Goal: Book appointment/travel/reservation

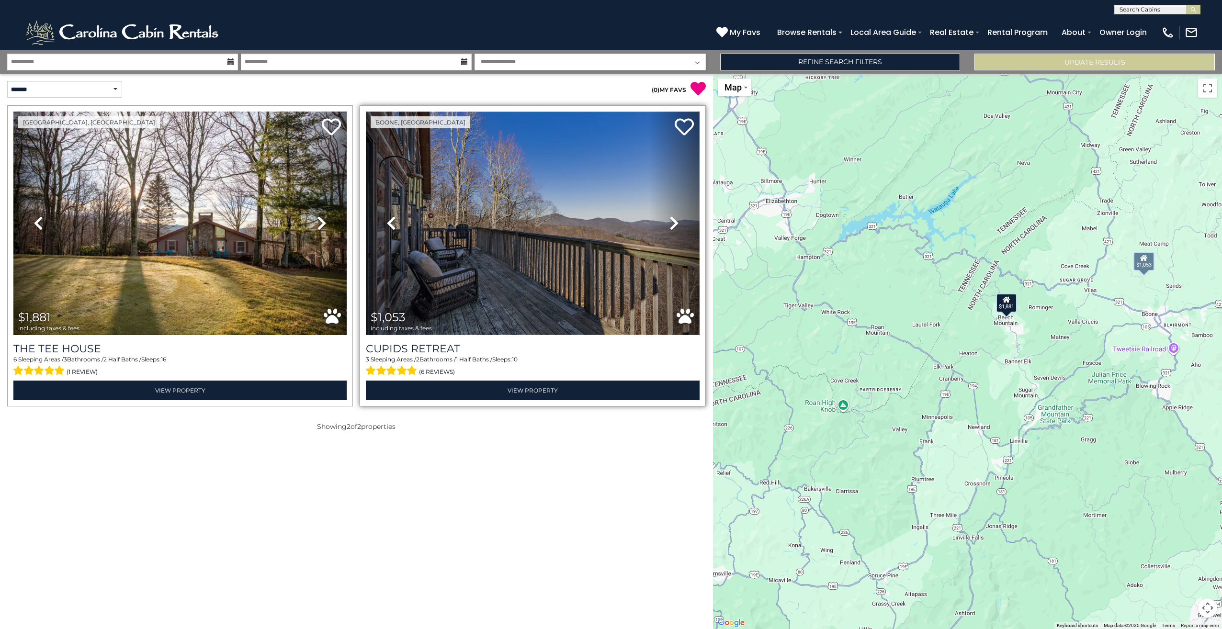
click at [447, 245] on img at bounding box center [532, 224] width 333 height 224
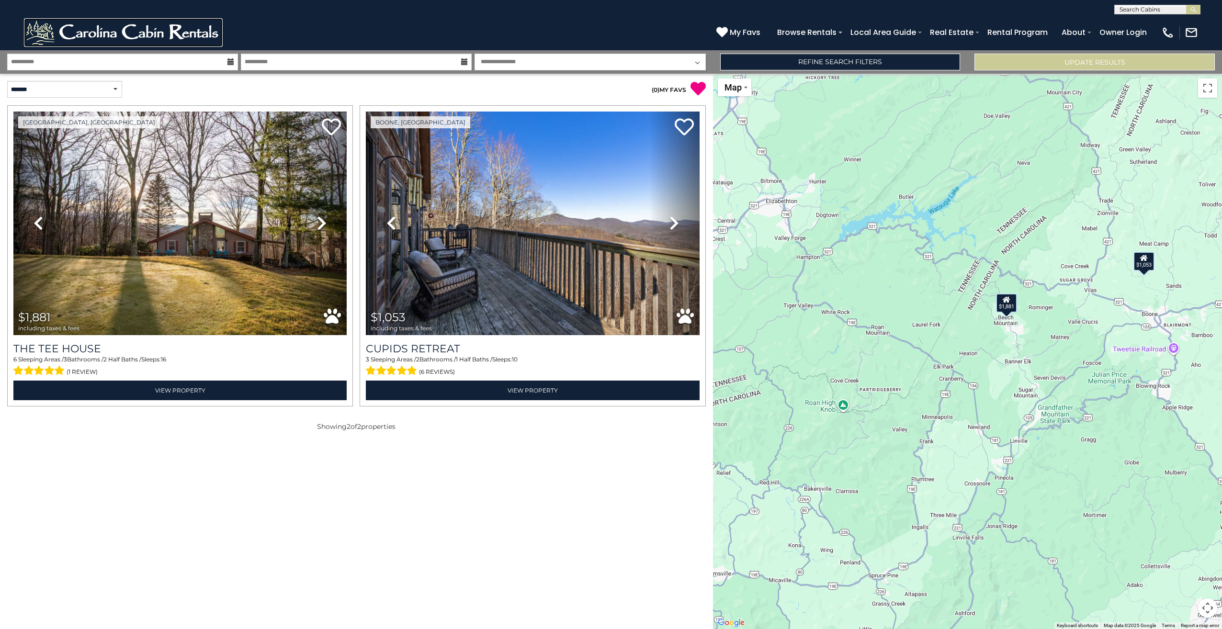
click at [129, 33] on img at bounding box center [123, 32] width 199 height 29
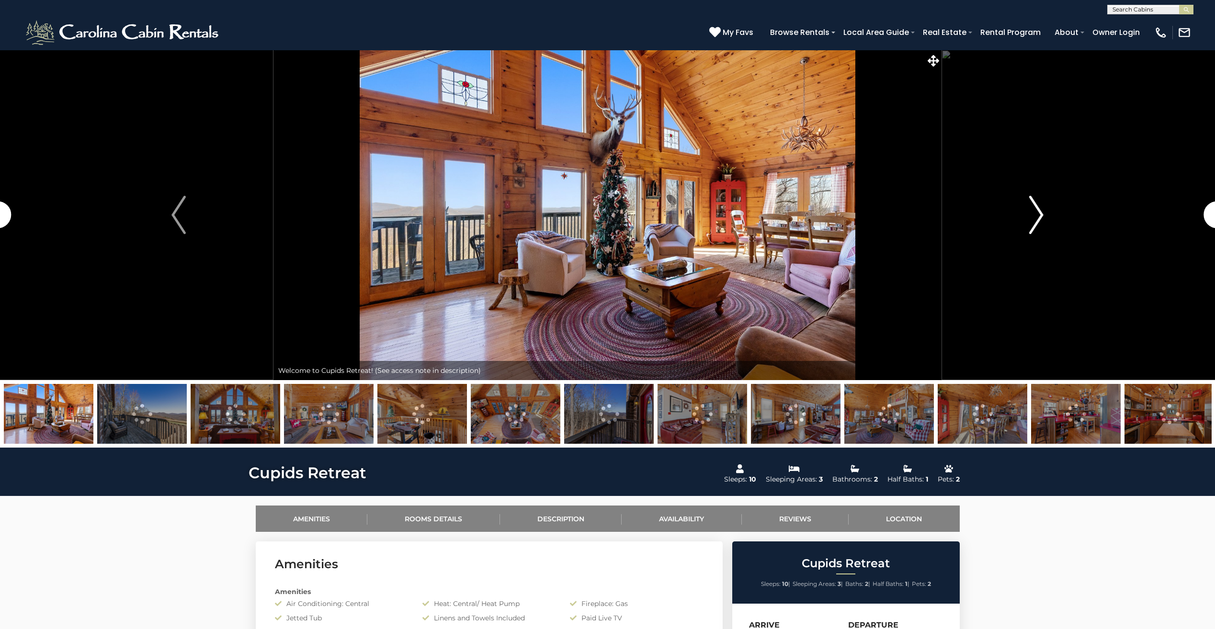
click at [1034, 214] on img "Next" at bounding box center [1036, 215] width 14 height 38
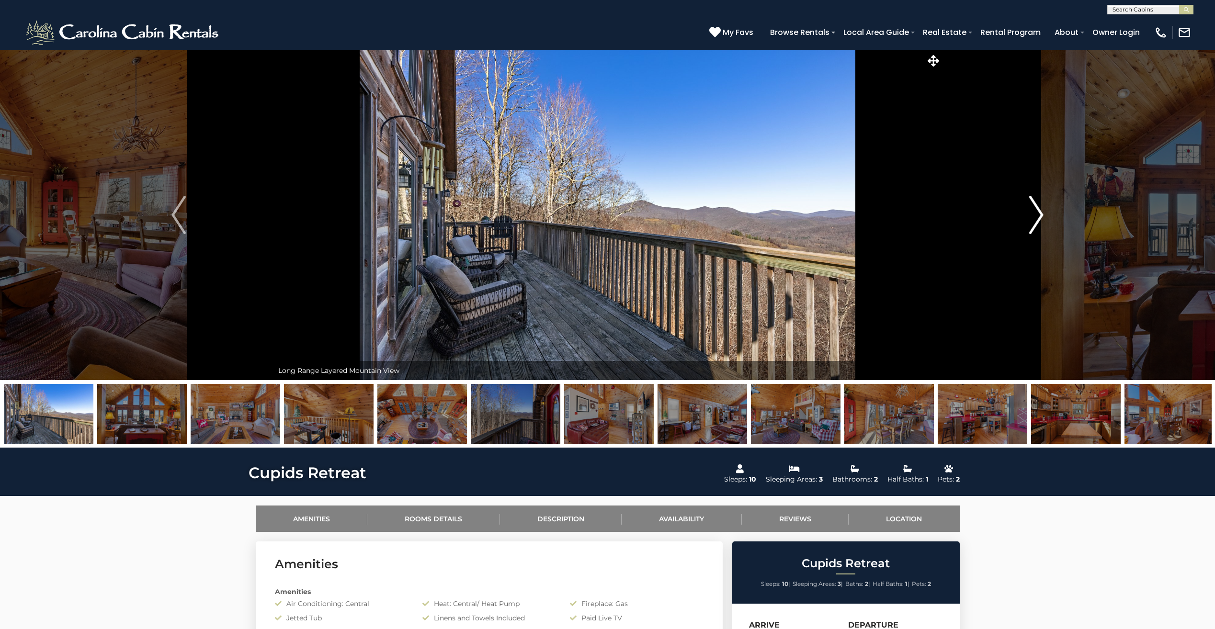
click at [1034, 214] on img "Next" at bounding box center [1036, 215] width 14 height 38
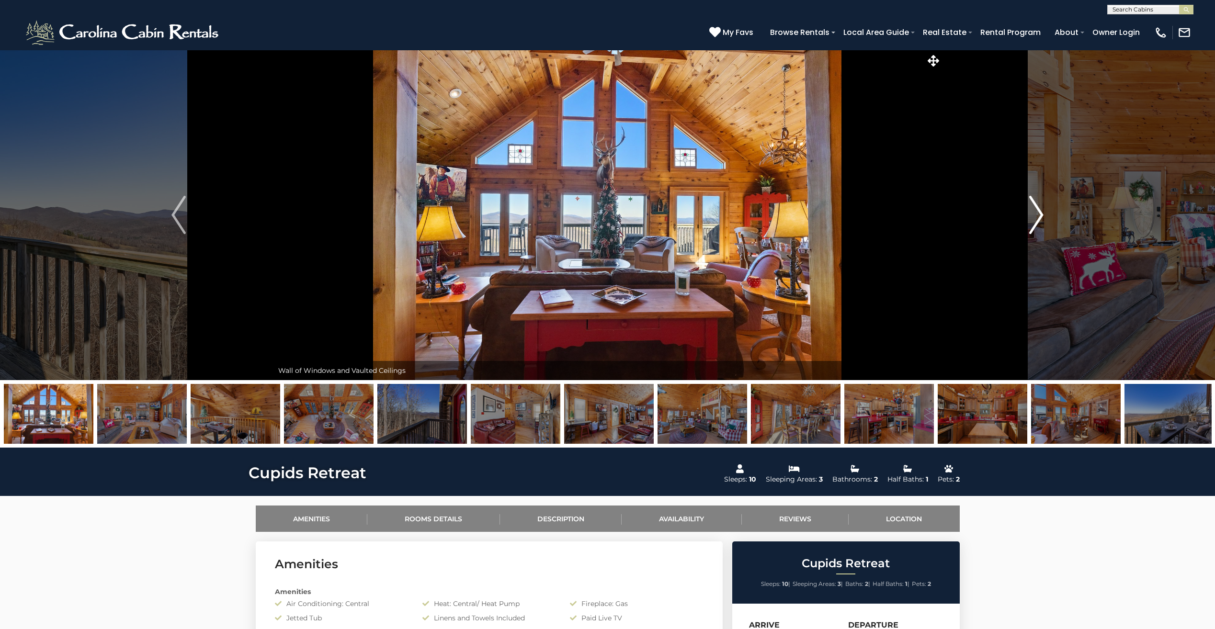
click at [1034, 214] on img "Next" at bounding box center [1036, 215] width 14 height 38
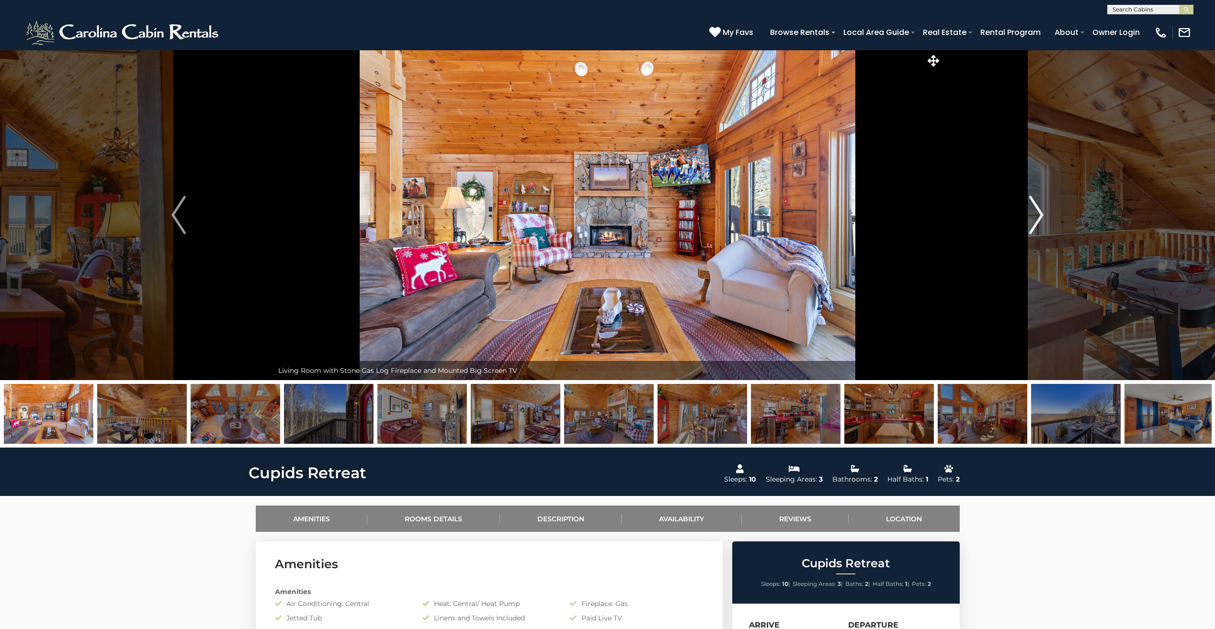
click at [1034, 214] on img "Next" at bounding box center [1036, 215] width 14 height 38
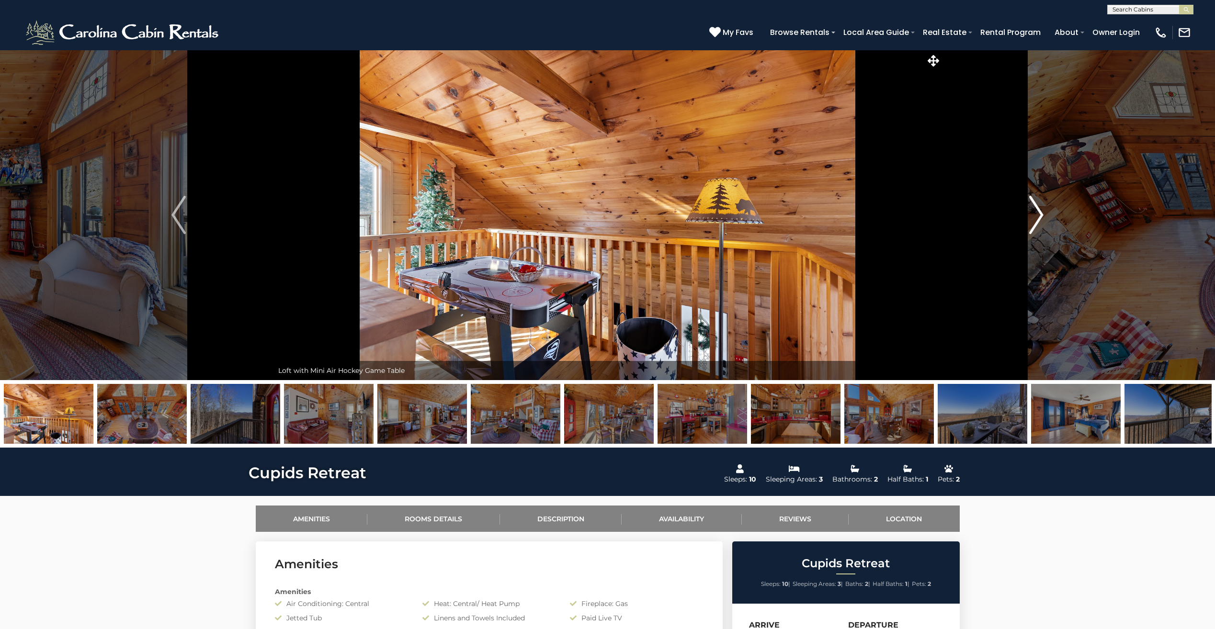
click at [1034, 214] on img "Next" at bounding box center [1036, 215] width 14 height 38
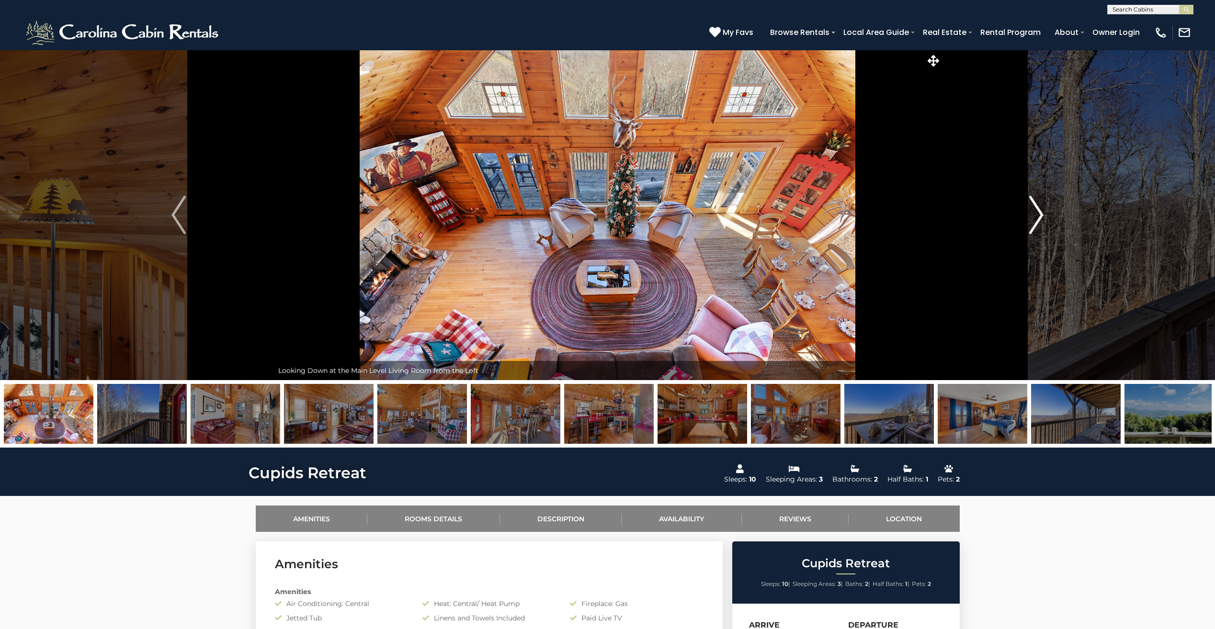
click at [1034, 214] on img "Next" at bounding box center [1036, 215] width 14 height 38
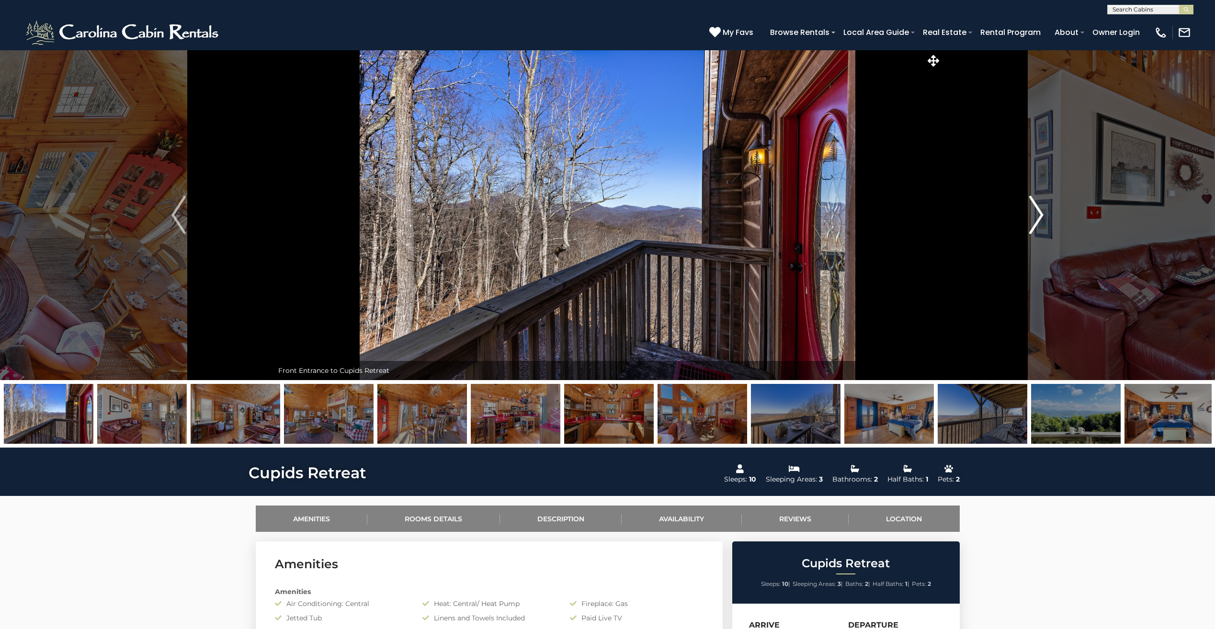
click at [1034, 214] on img "Next" at bounding box center [1036, 215] width 14 height 38
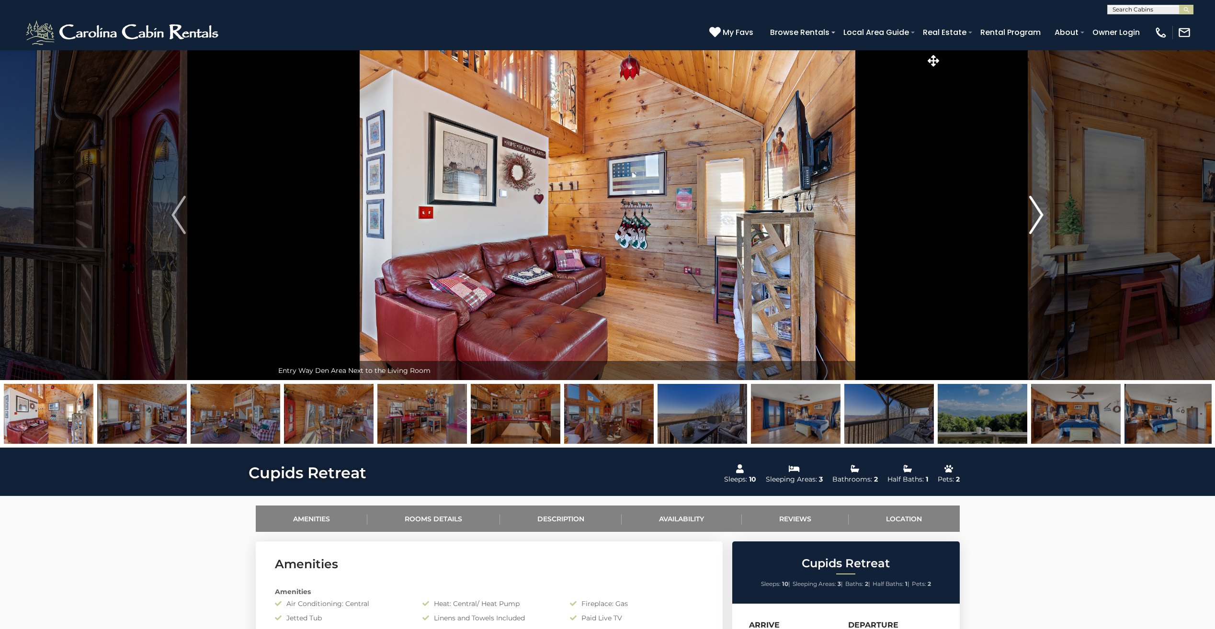
click at [1034, 214] on img "Next" at bounding box center [1036, 215] width 14 height 38
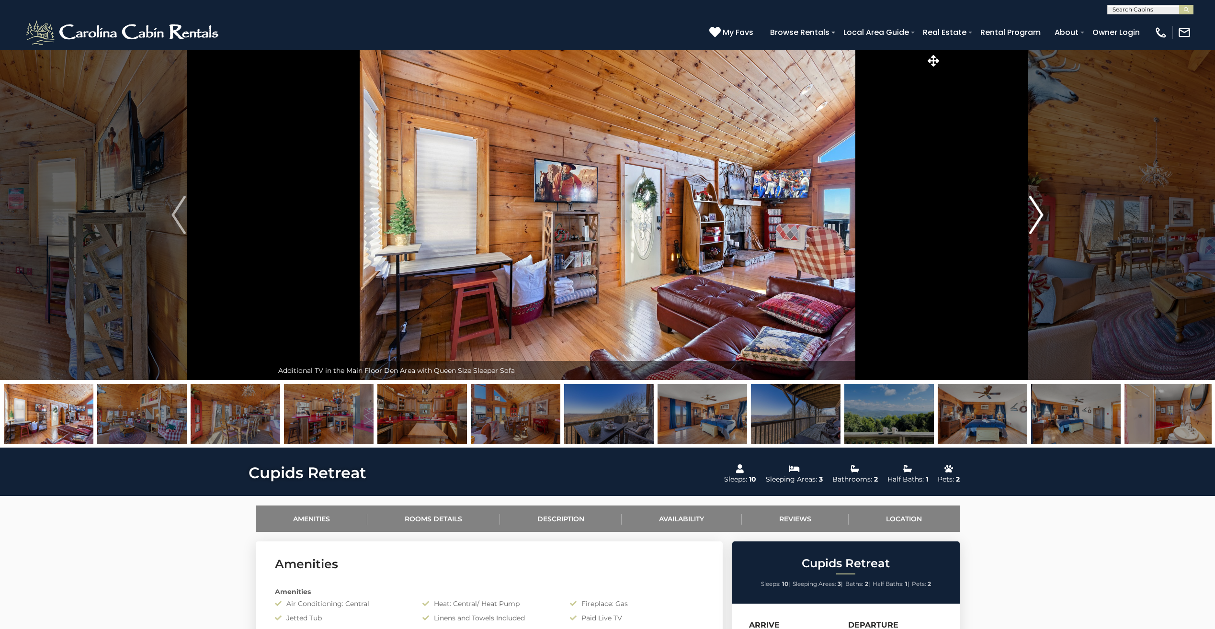
click at [1034, 214] on img "Next" at bounding box center [1036, 215] width 14 height 38
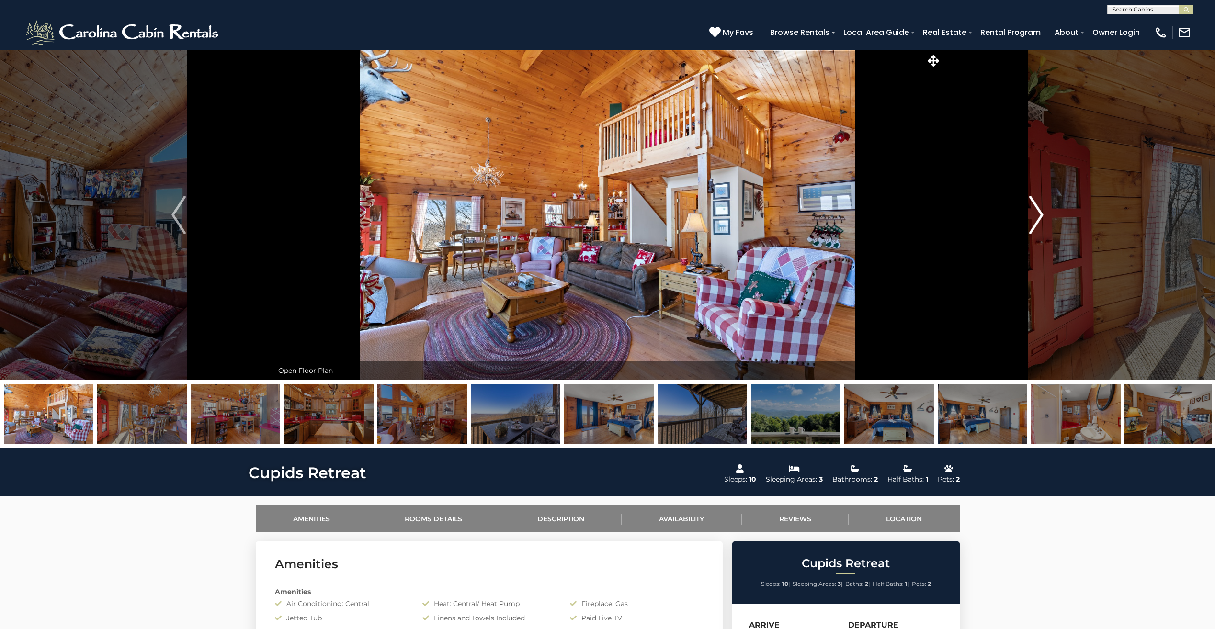
click at [1034, 214] on img "Next" at bounding box center [1036, 215] width 14 height 38
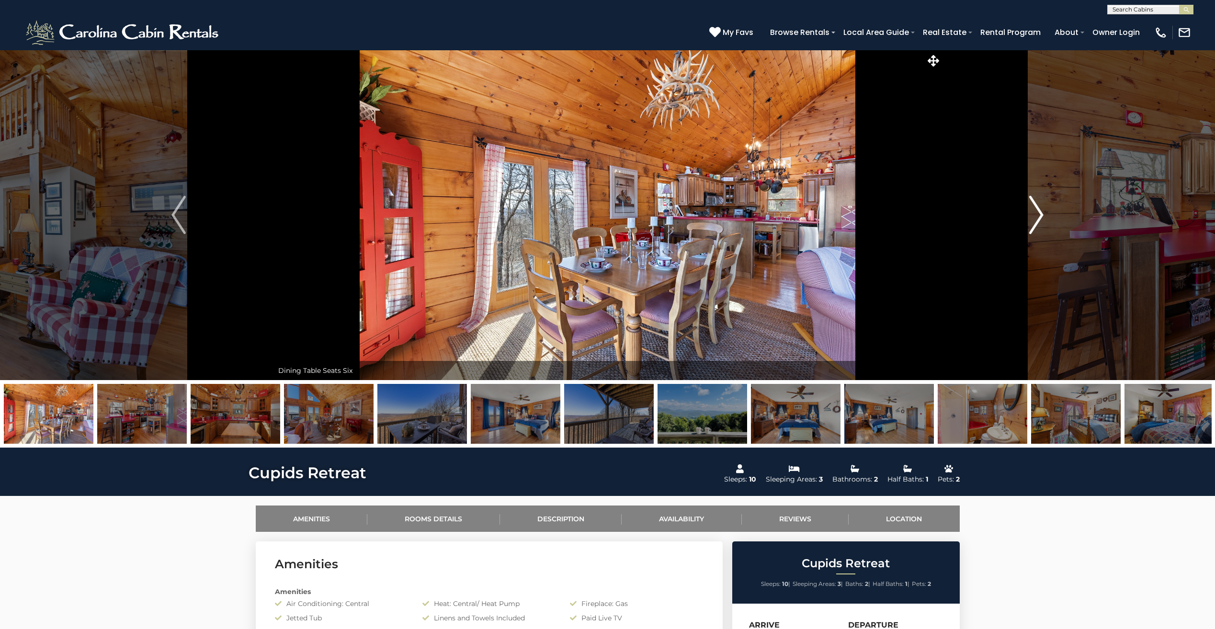
click at [1034, 214] on img "Next" at bounding box center [1036, 215] width 14 height 38
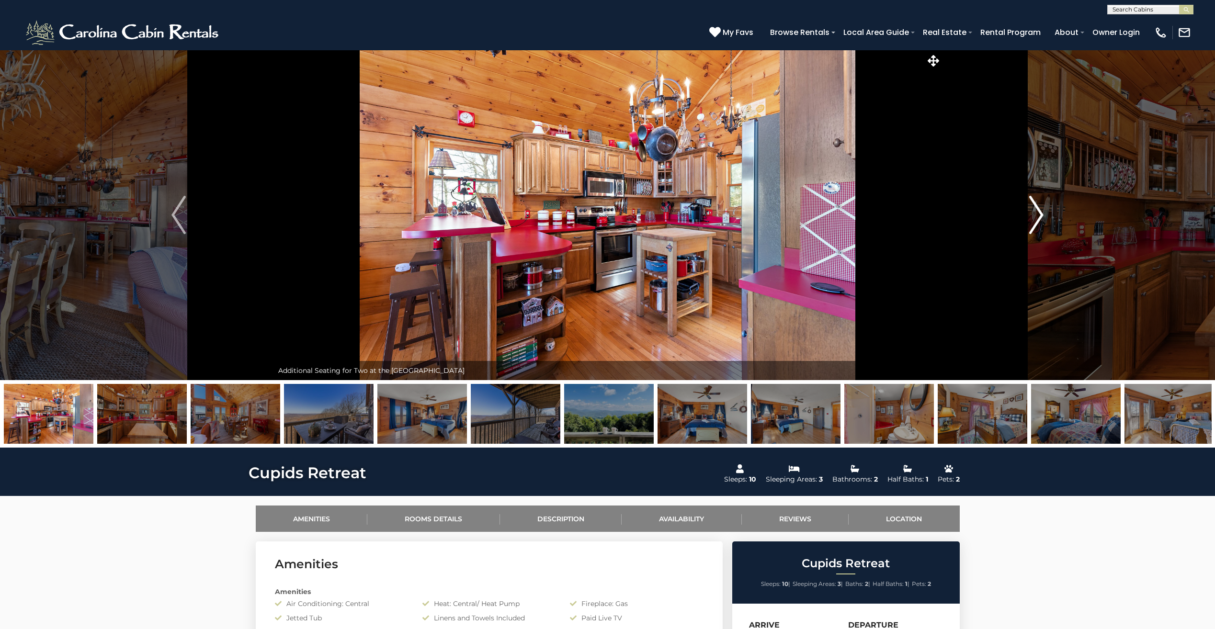
click at [1034, 214] on img "Next" at bounding box center [1036, 215] width 14 height 38
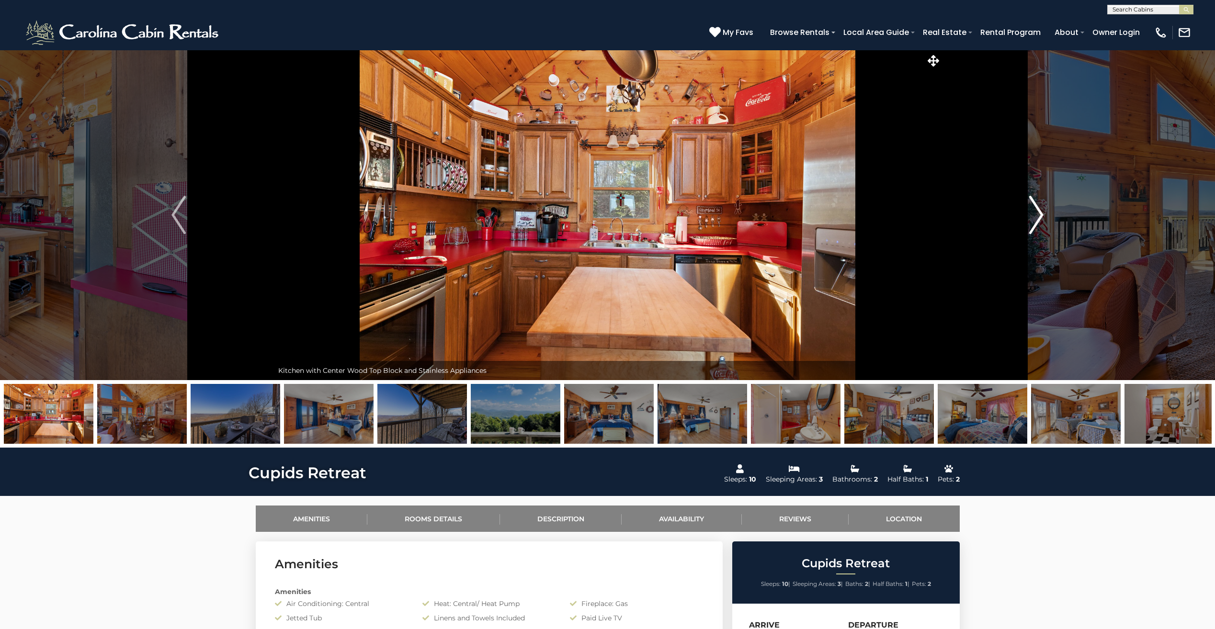
click at [1034, 214] on img "Next" at bounding box center [1036, 215] width 14 height 38
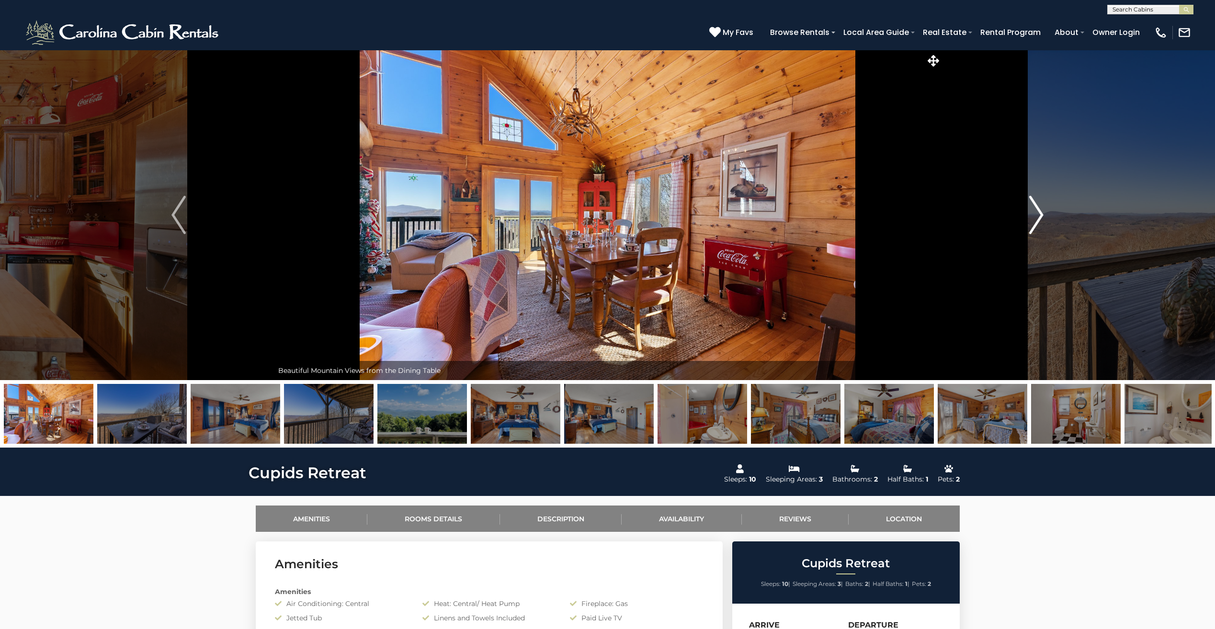
click at [1034, 214] on img "Next" at bounding box center [1036, 215] width 14 height 38
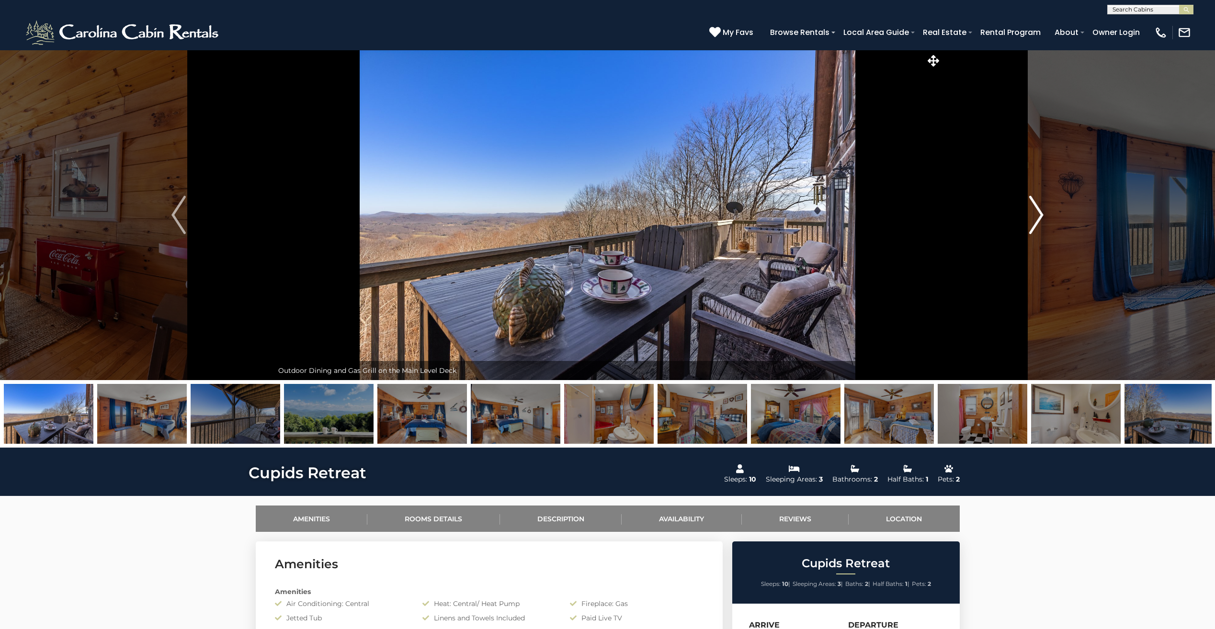
click at [1034, 214] on img "Next" at bounding box center [1036, 215] width 14 height 38
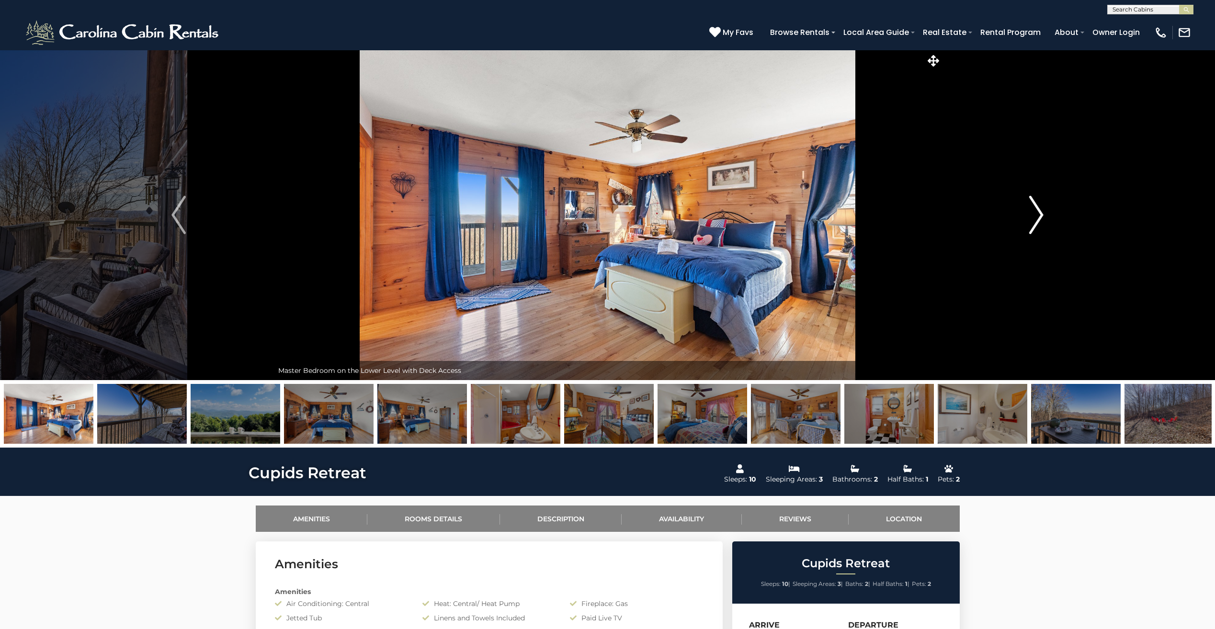
click at [1034, 214] on img "Next" at bounding box center [1036, 215] width 14 height 38
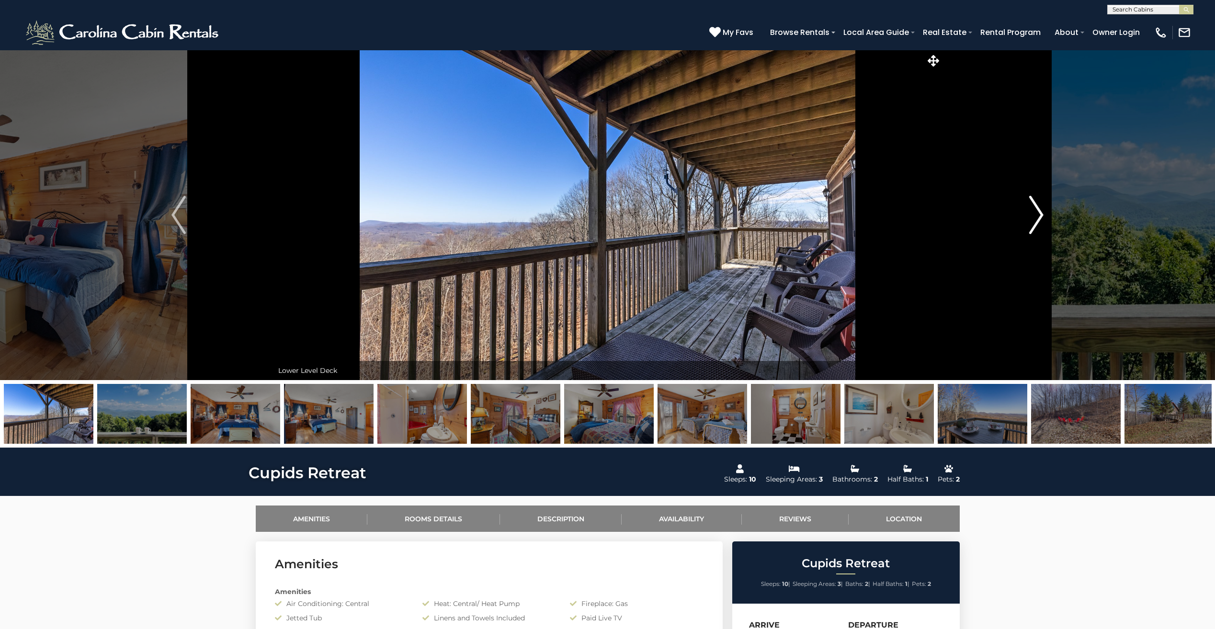
click at [1034, 214] on img "Next" at bounding box center [1036, 215] width 14 height 38
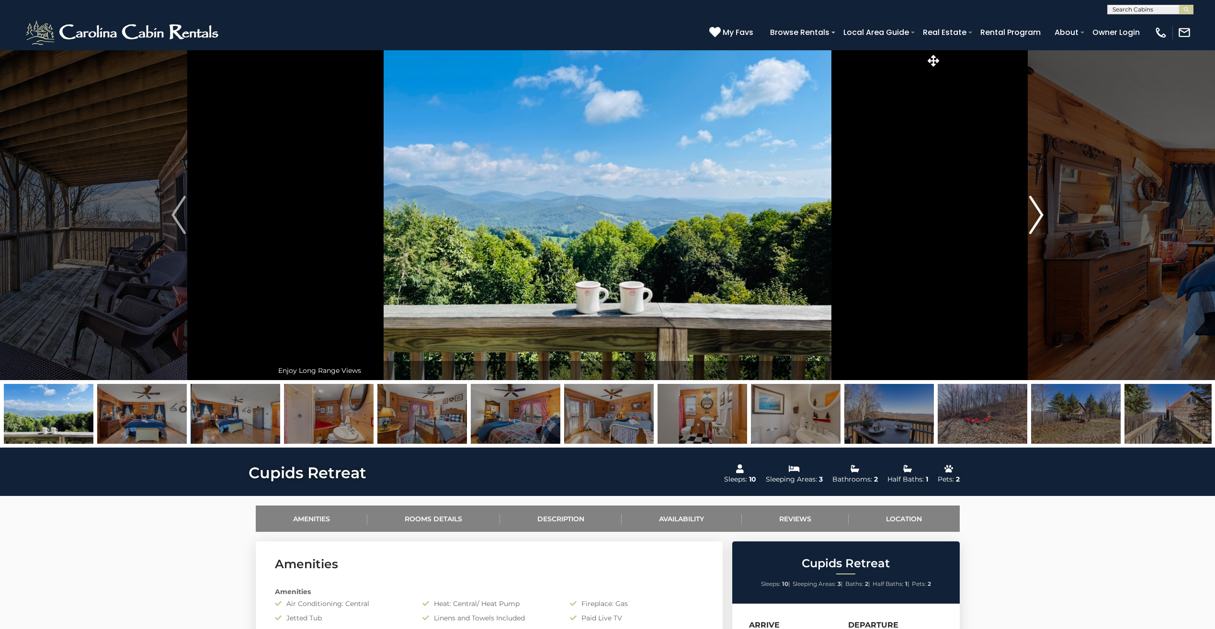
click at [1034, 214] on img "Next" at bounding box center [1036, 215] width 14 height 38
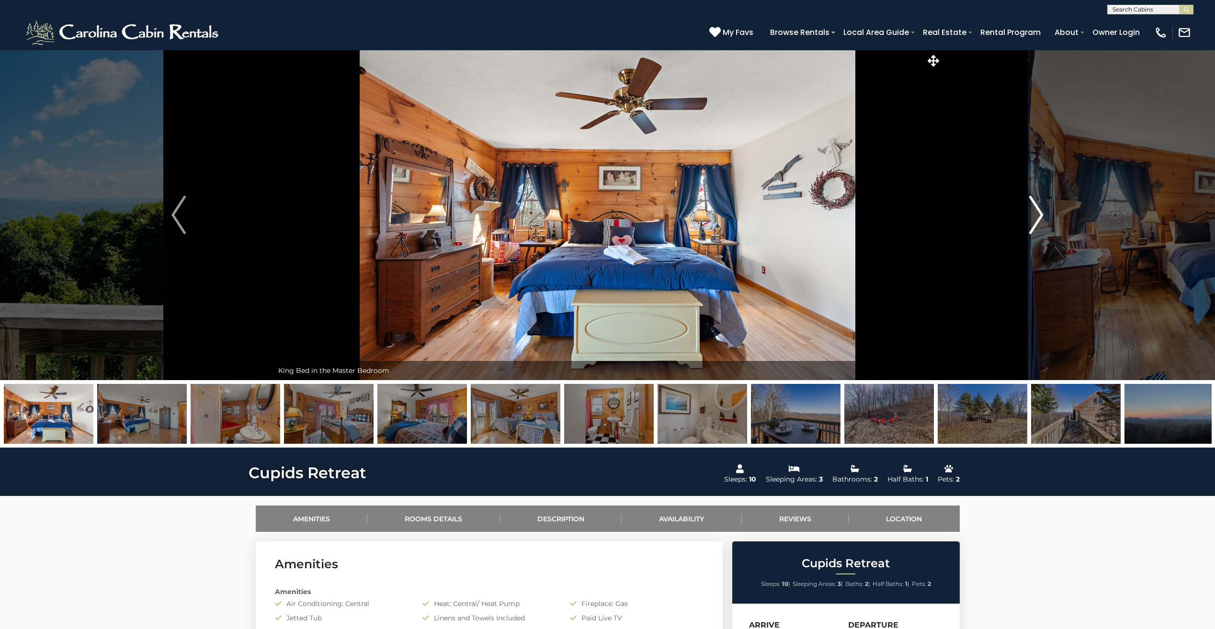
click at [1034, 214] on img "Next" at bounding box center [1036, 215] width 14 height 38
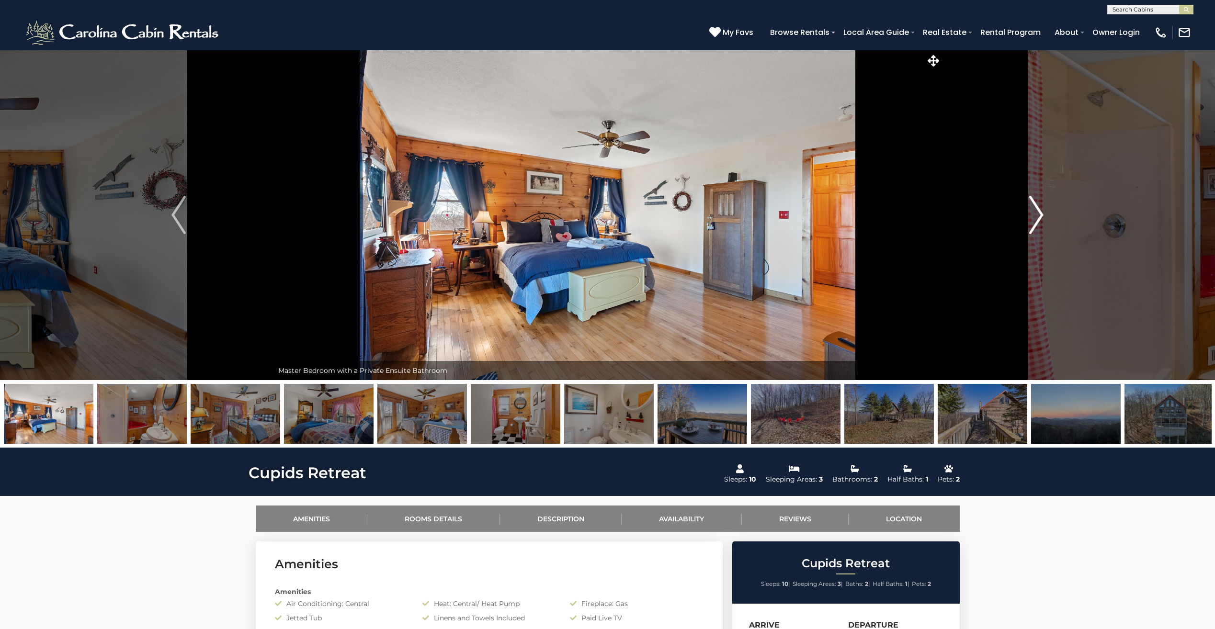
click at [1034, 214] on img "Next" at bounding box center [1036, 215] width 14 height 38
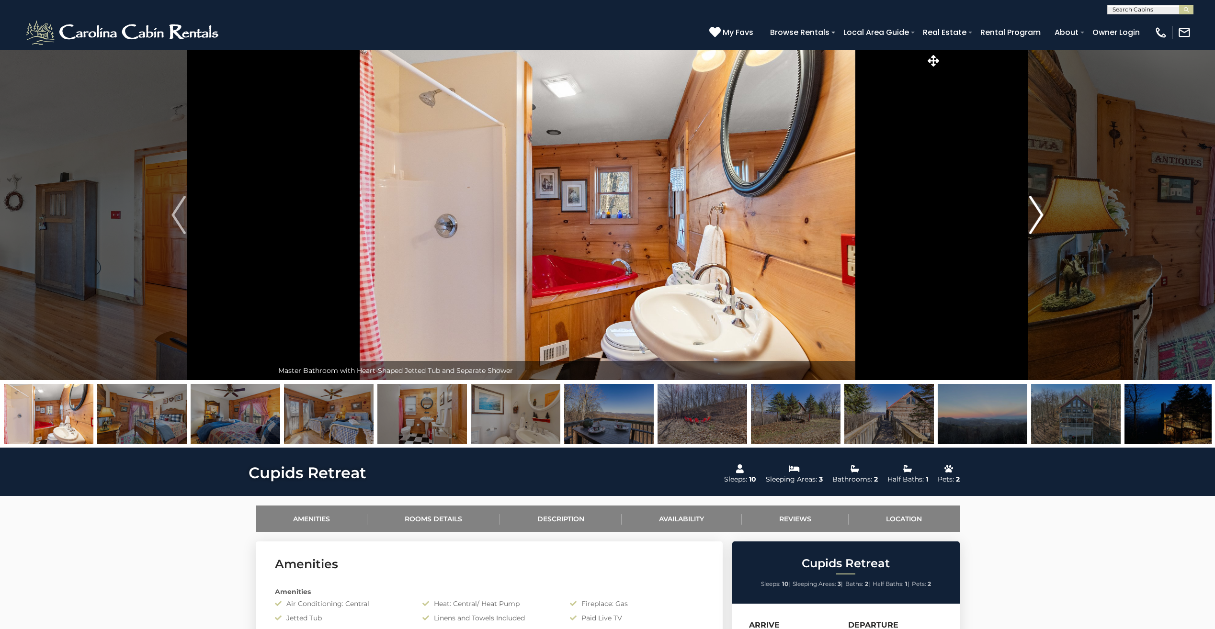
click at [1034, 214] on img "Next" at bounding box center [1036, 215] width 14 height 38
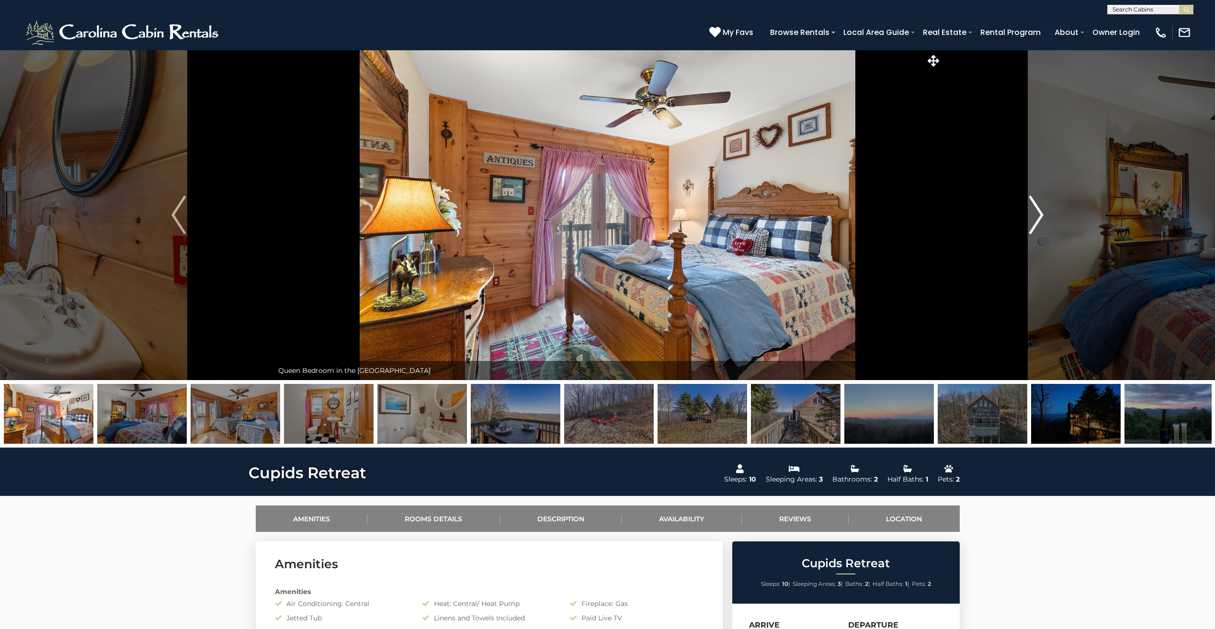
click at [1034, 214] on img "Next" at bounding box center [1036, 215] width 14 height 38
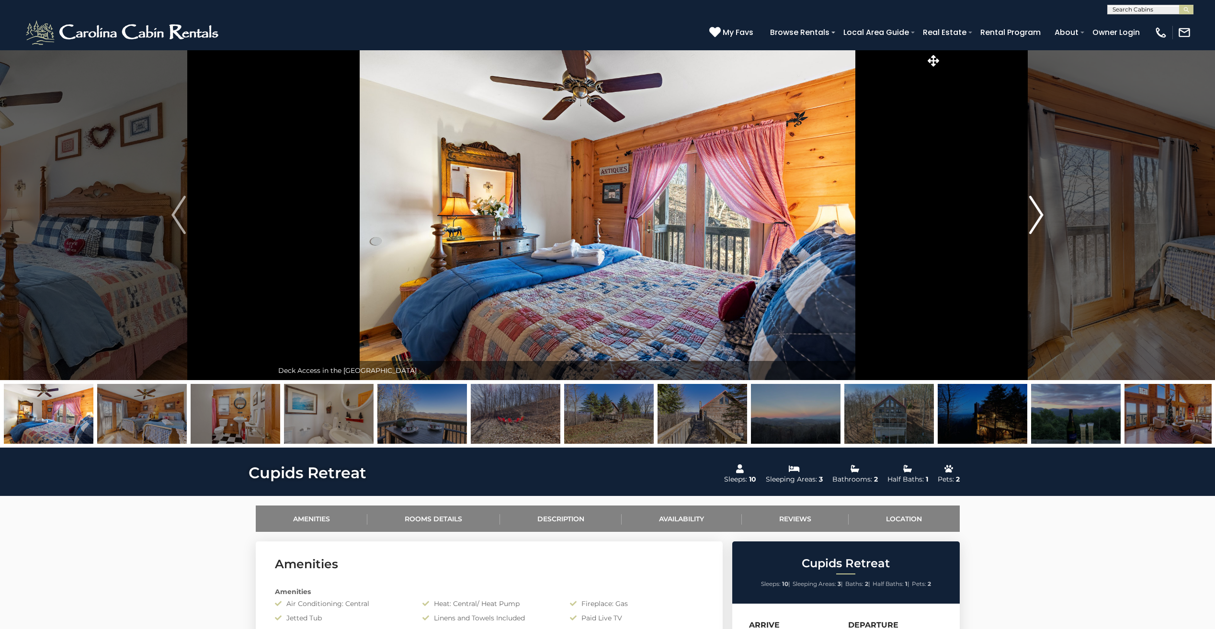
click at [1034, 214] on img "Next" at bounding box center [1036, 215] width 14 height 38
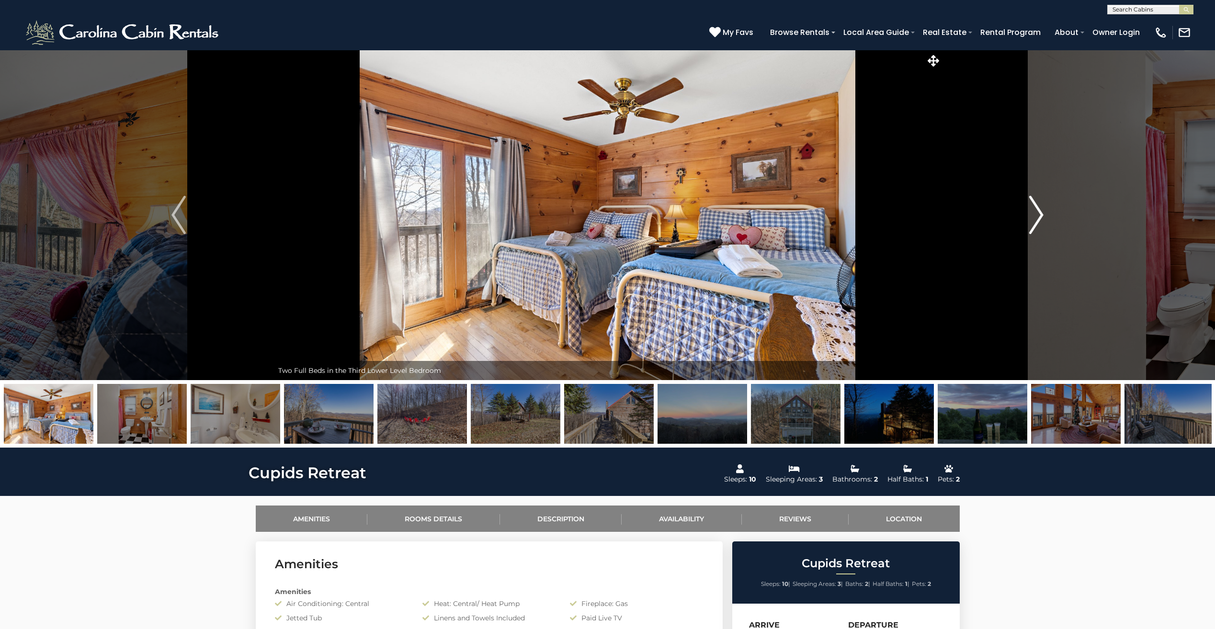
click at [1034, 214] on img "Next" at bounding box center [1036, 215] width 14 height 38
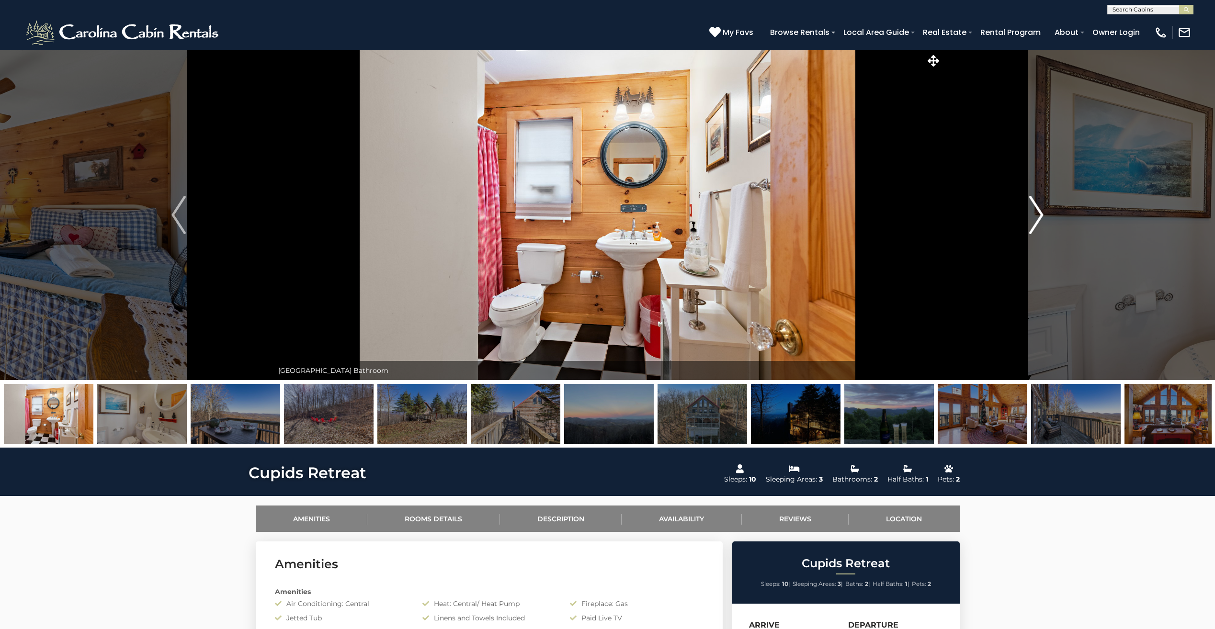
click at [1034, 214] on img "Next" at bounding box center [1036, 215] width 14 height 38
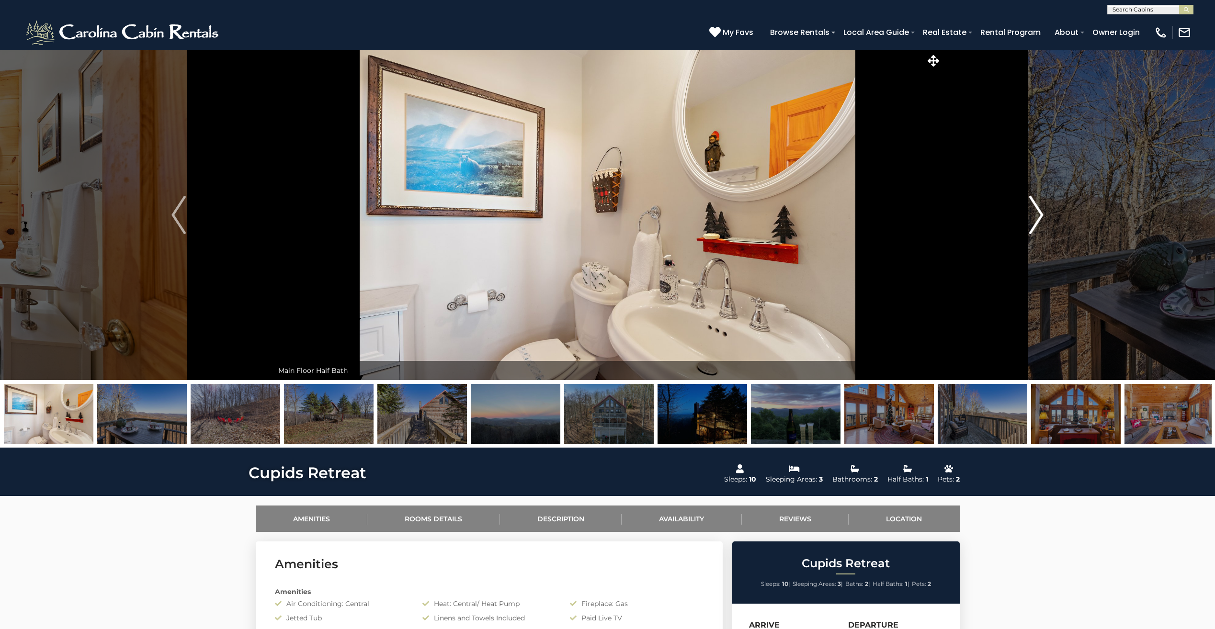
click at [1034, 214] on img "Next" at bounding box center [1036, 215] width 14 height 38
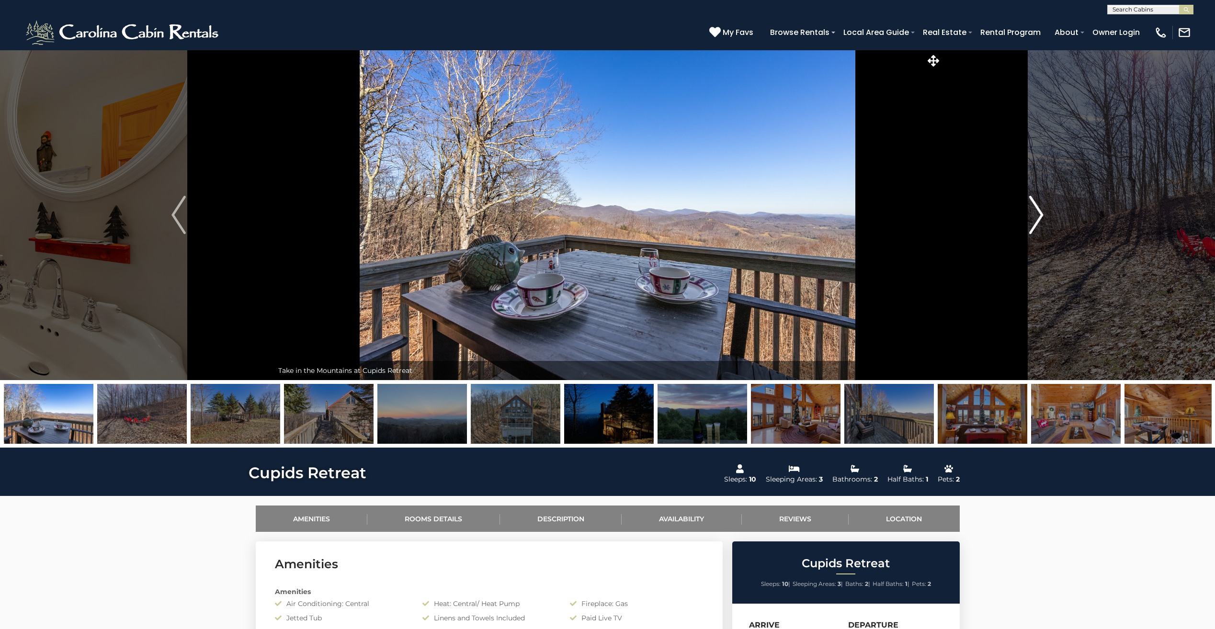
click at [1034, 214] on img "Next" at bounding box center [1036, 215] width 14 height 38
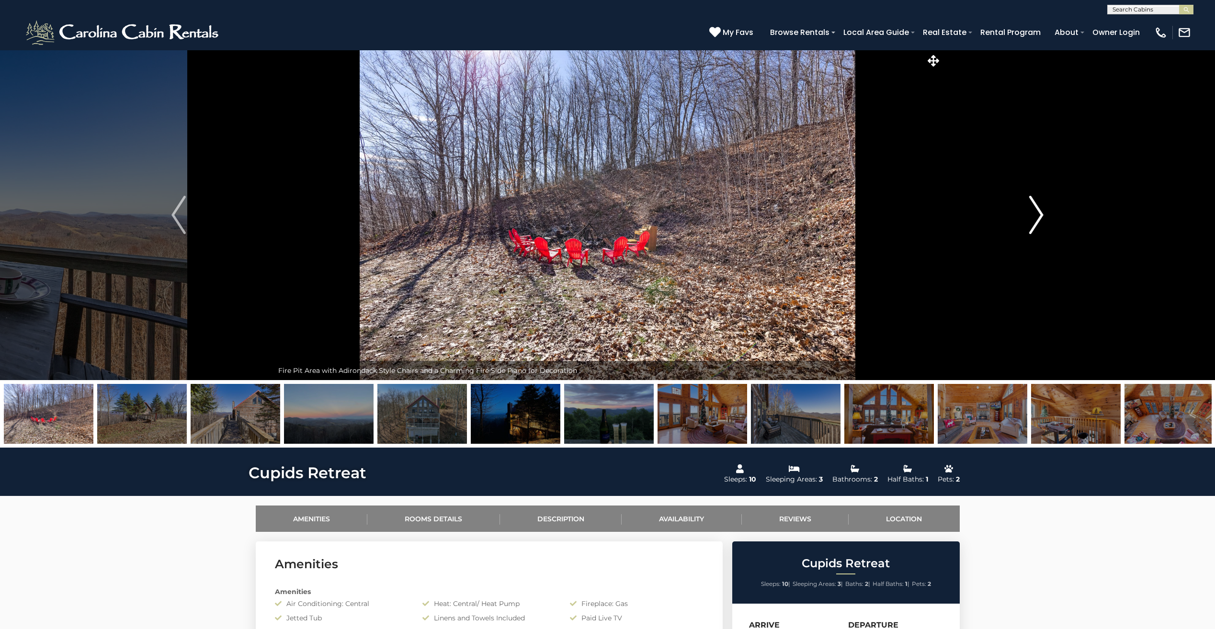
click at [1034, 214] on img "Next" at bounding box center [1036, 215] width 14 height 38
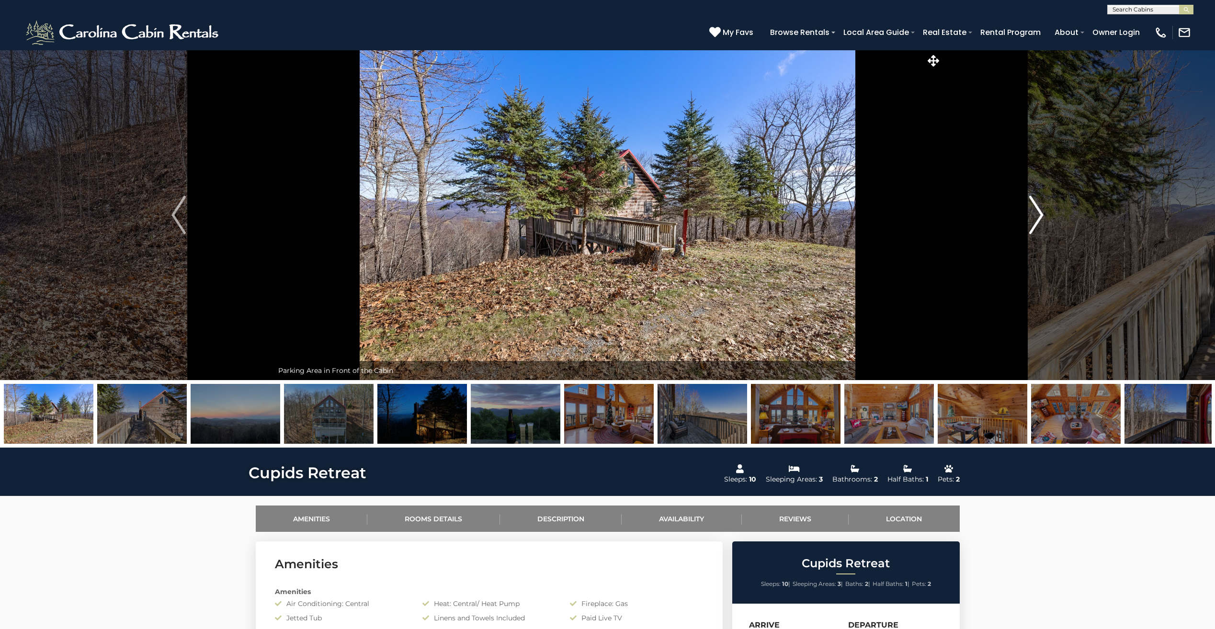
click at [1034, 214] on img "Next" at bounding box center [1036, 215] width 14 height 38
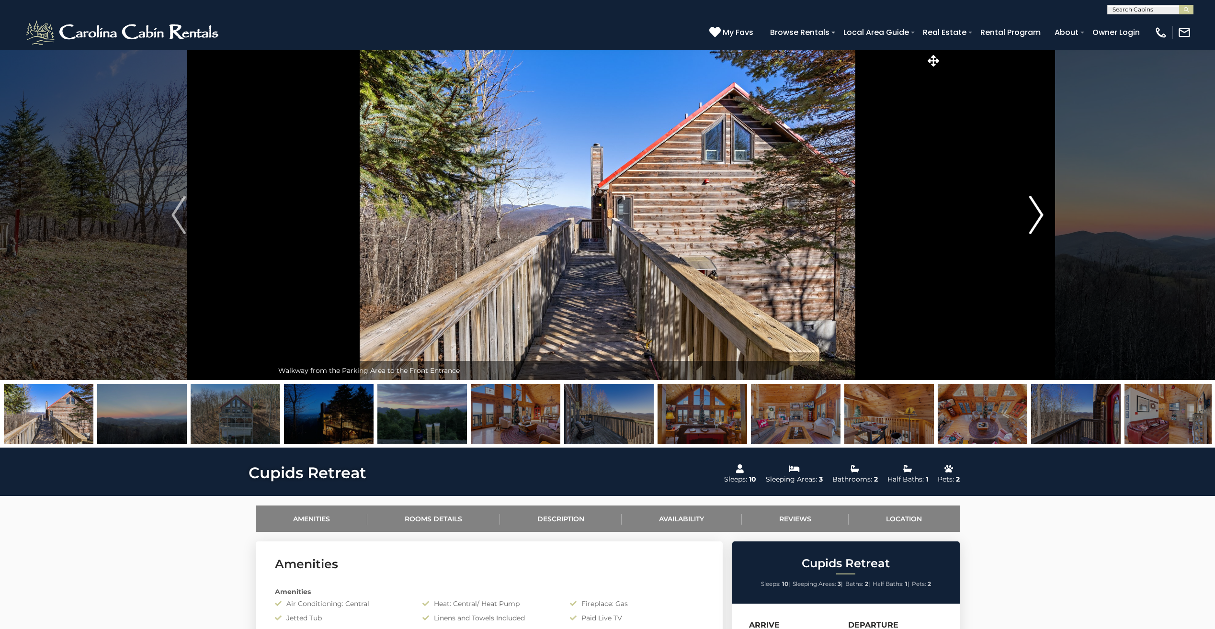
click at [1034, 214] on img "Next" at bounding box center [1036, 215] width 14 height 38
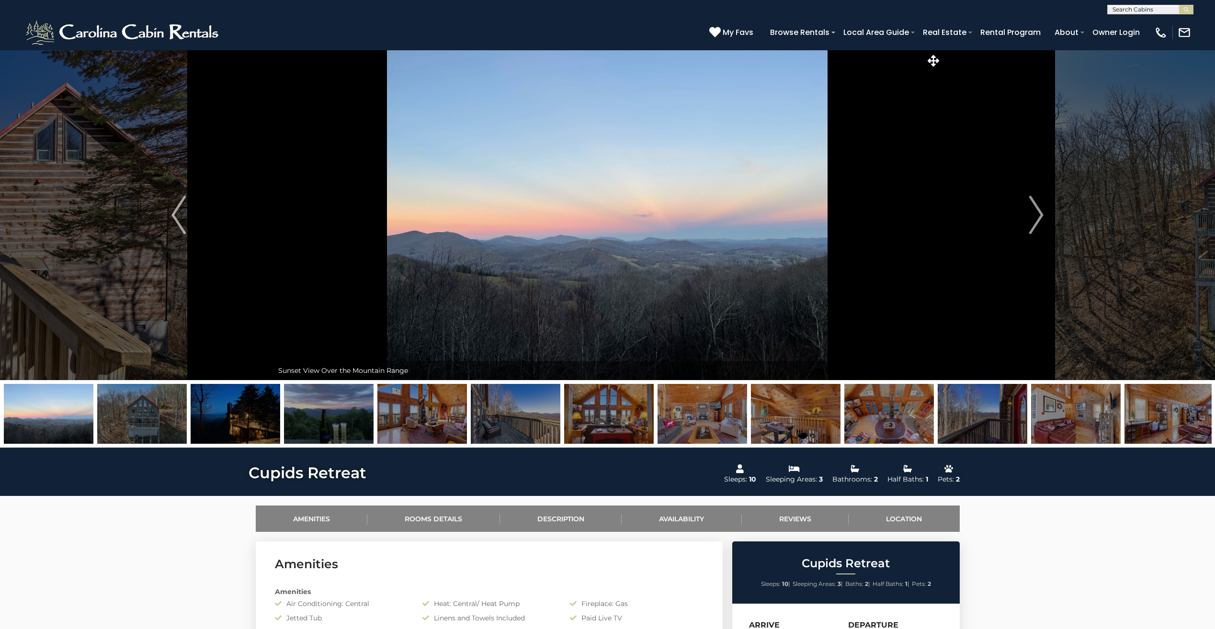
click at [126, 404] on img at bounding box center [142, 414] width 90 height 60
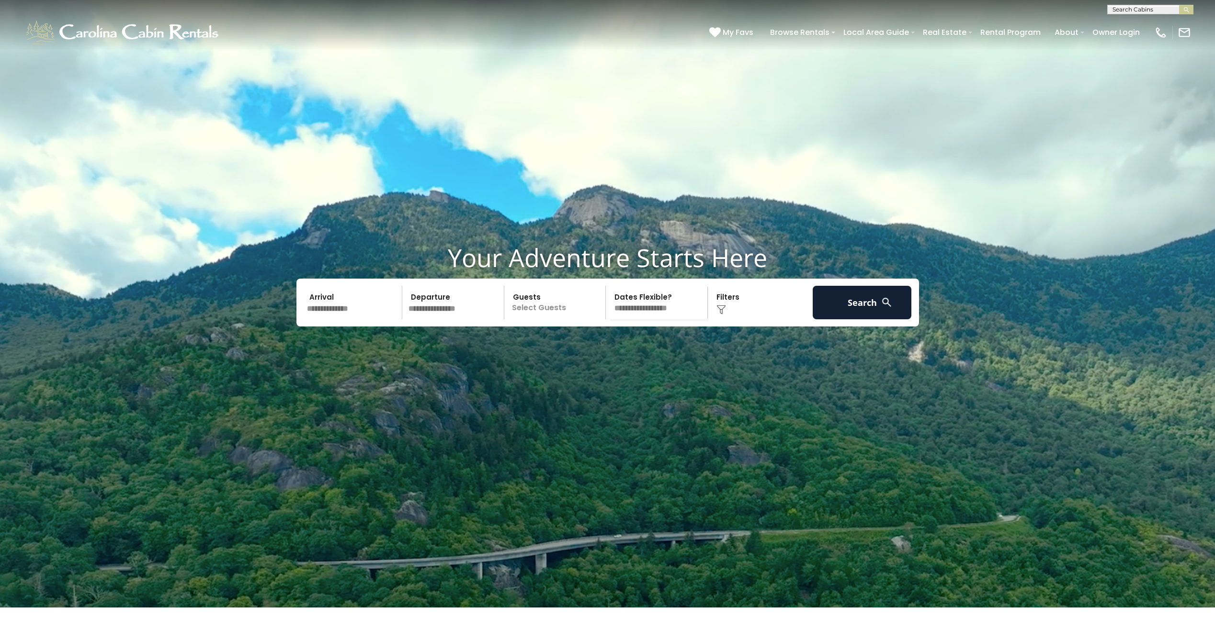
click at [325, 319] on input "text" at bounding box center [353, 303] width 99 height 34
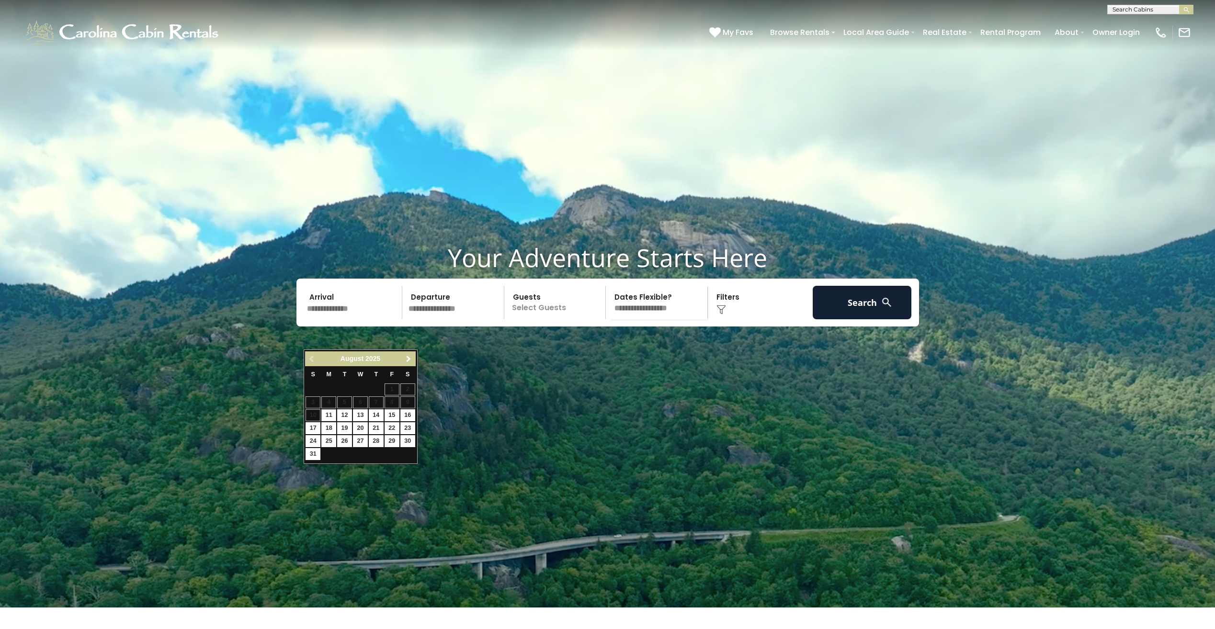
click at [407, 360] on span "Next" at bounding box center [409, 359] width 8 height 8
click at [412, 351] on div "Previous Next September 2025" at bounding box center [360, 358] width 110 height 15
click at [411, 353] on link "Next" at bounding box center [409, 359] width 12 height 12
click at [394, 403] on link "10" at bounding box center [391, 402] width 15 height 12
type input "********"
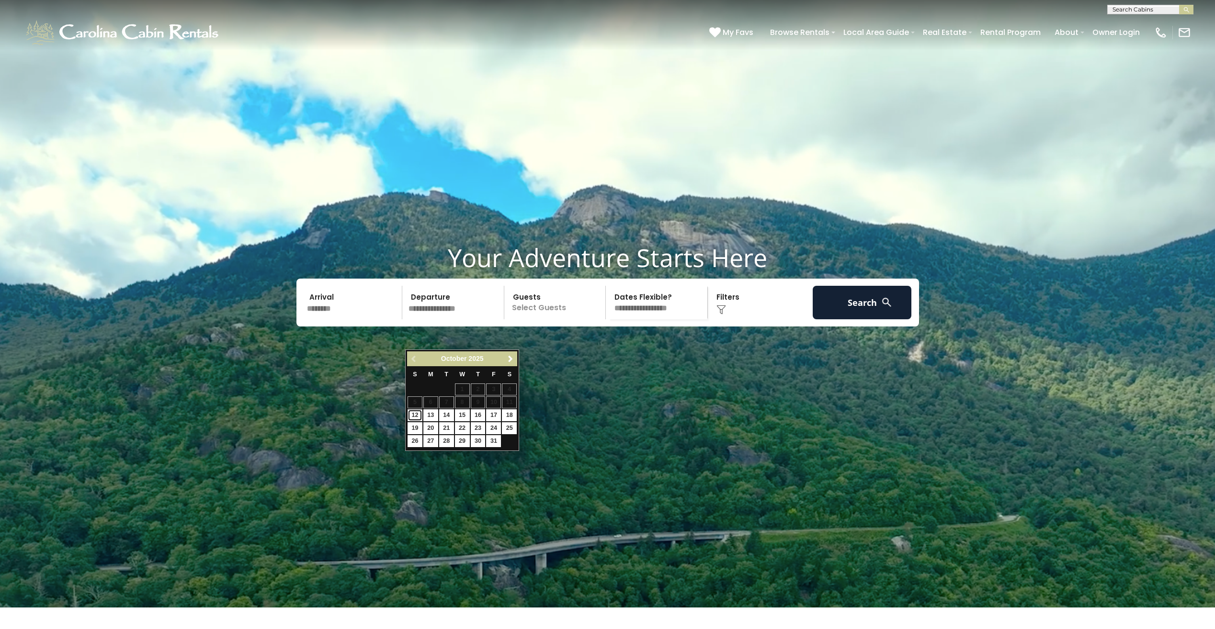
click at [416, 412] on link "12" at bounding box center [414, 415] width 15 height 12
type input "********"
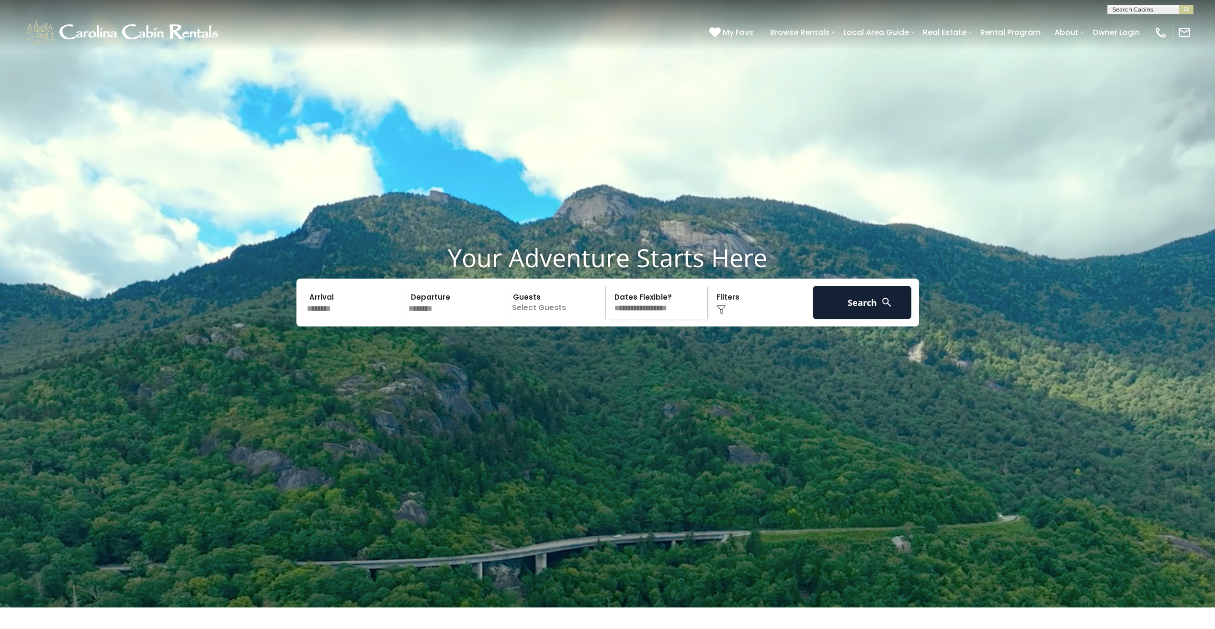
click at [554, 319] on p "Select Guests" at bounding box center [556, 303] width 99 height 34
click at [604, 346] on span "+" at bounding box center [602, 342] width 4 height 10
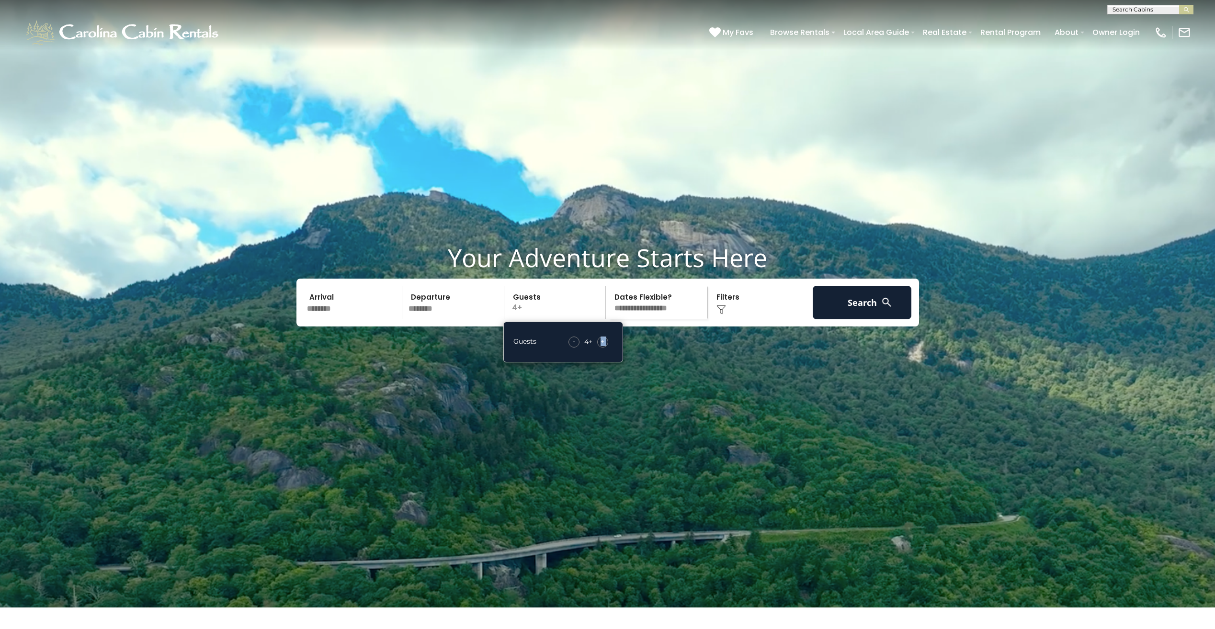
click at [604, 346] on span "+" at bounding box center [602, 342] width 4 height 10
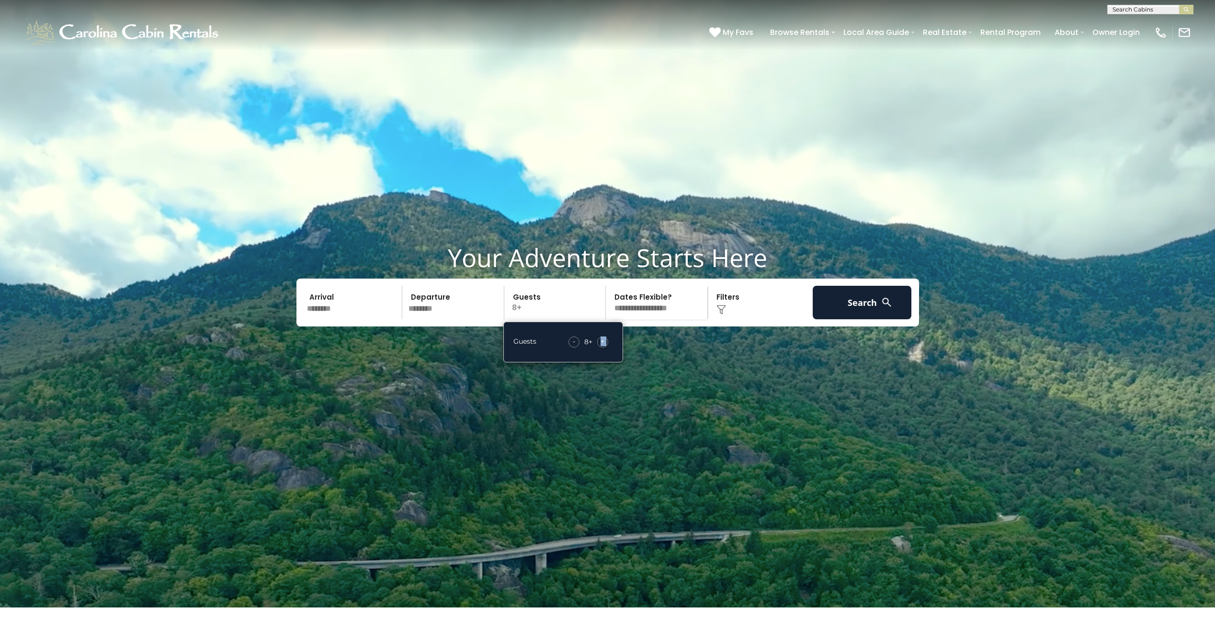
click at [604, 346] on span "+" at bounding box center [602, 342] width 4 height 10
click at [854, 319] on button "Search" at bounding box center [861, 303] width 99 height 34
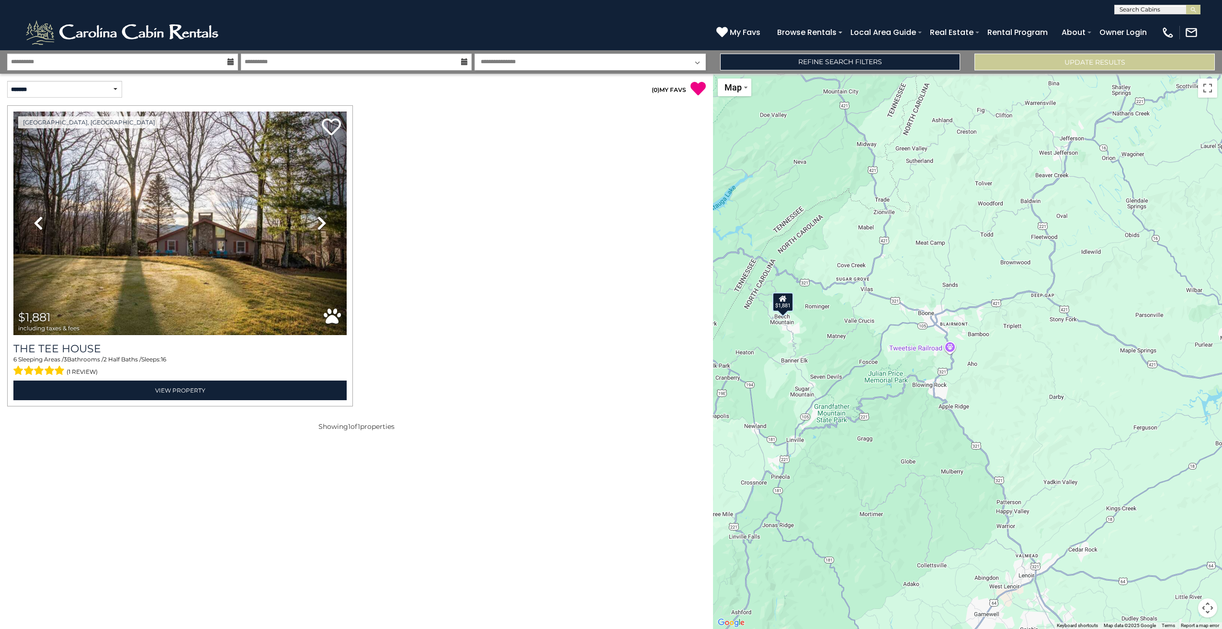
drag, startPoint x: 1173, startPoint y: 344, endPoint x: 948, endPoint y: 343, distance: 224.5
click at [948, 343] on div "$1,881" at bounding box center [967, 351] width 509 height 555
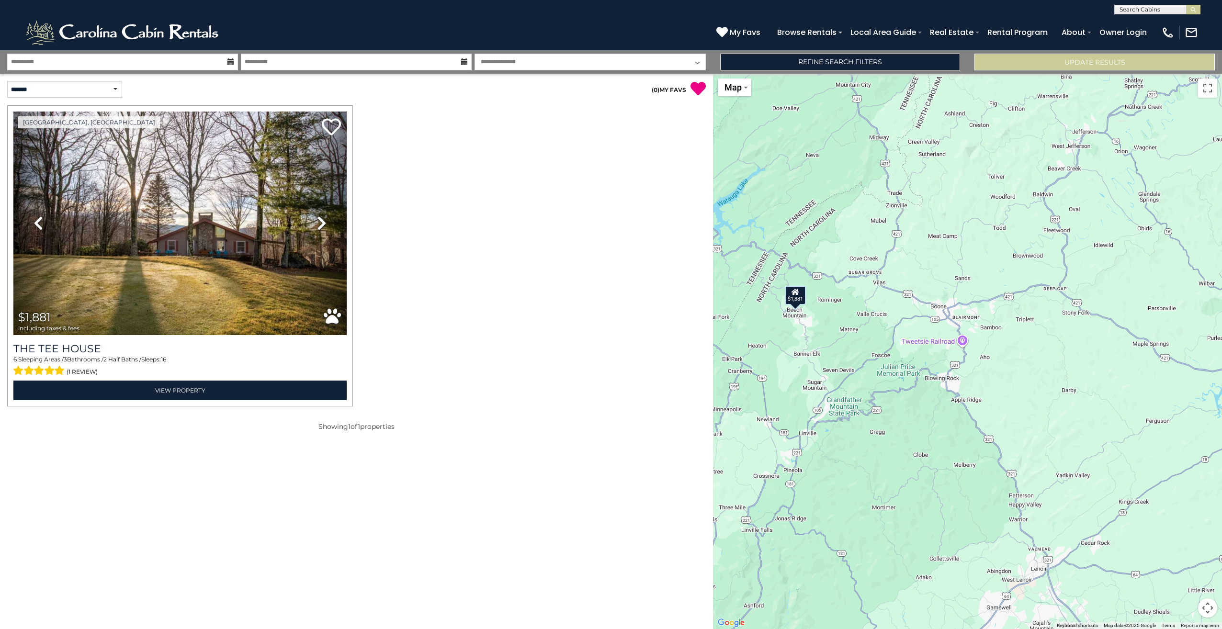
drag, startPoint x: 898, startPoint y: 382, endPoint x: 914, endPoint y: 375, distance: 17.2
click at [913, 375] on div "$1,881" at bounding box center [967, 351] width 509 height 555
click at [1205, 613] on button "Map camera controls" at bounding box center [1207, 607] width 19 height 19
click at [1187, 559] on button "Zoom in" at bounding box center [1183, 560] width 19 height 19
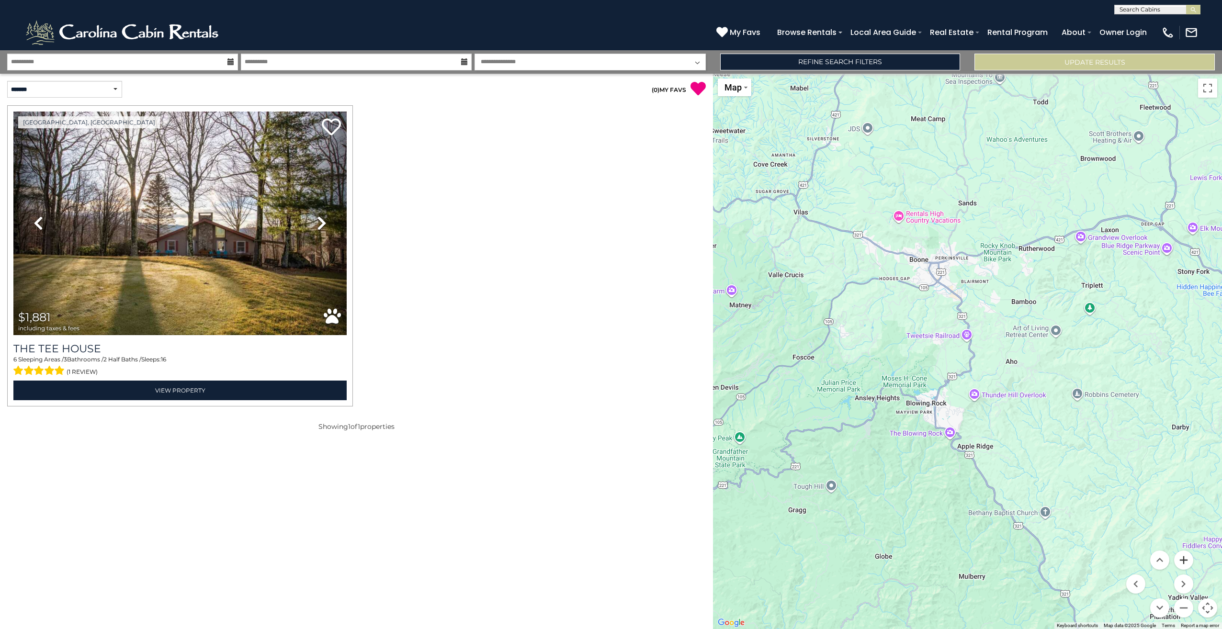
click at [1186, 559] on button "Zoom in" at bounding box center [1183, 560] width 19 height 19
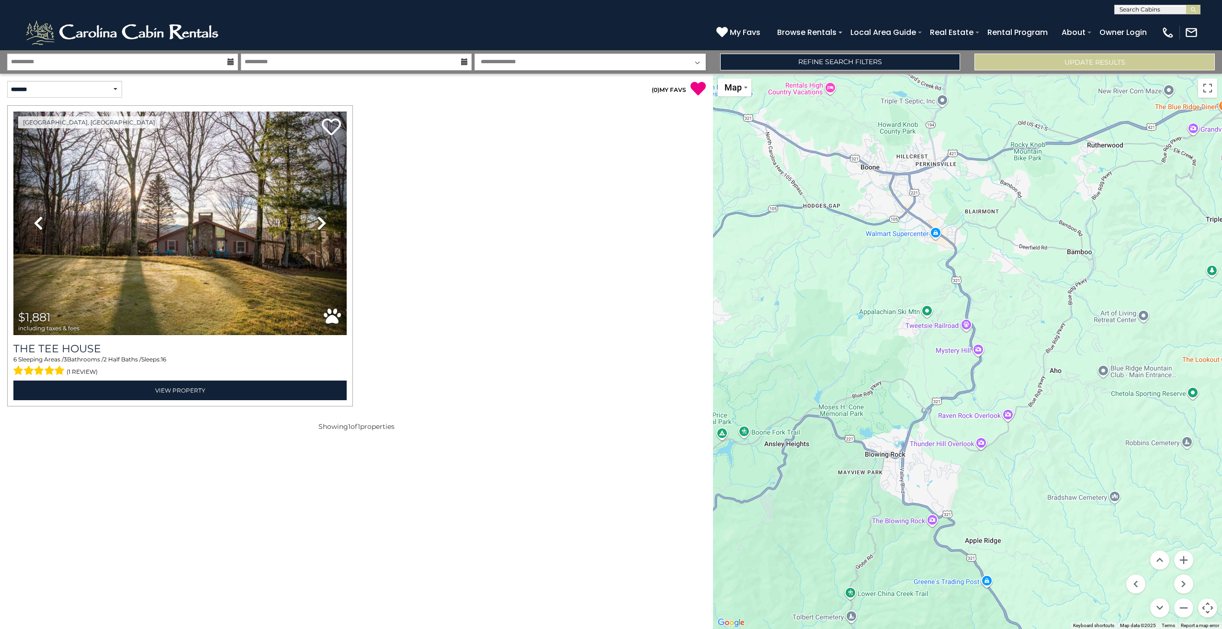
drag, startPoint x: 1012, startPoint y: 396, endPoint x: 1055, endPoint y: 416, distance: 47.3
click at [1055, 416] on div "$1,881" at bounding box center [967, 351] width 509 height 555
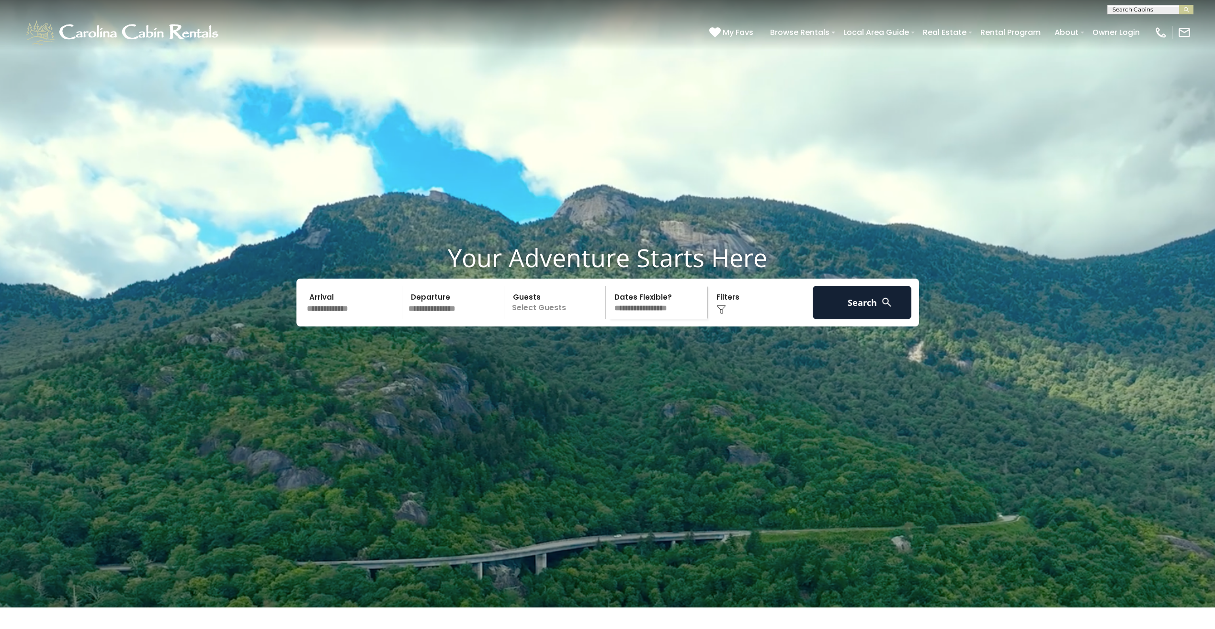
click at [331, 319] on input "text" at bounding box center [353, 303] width 99 height 34
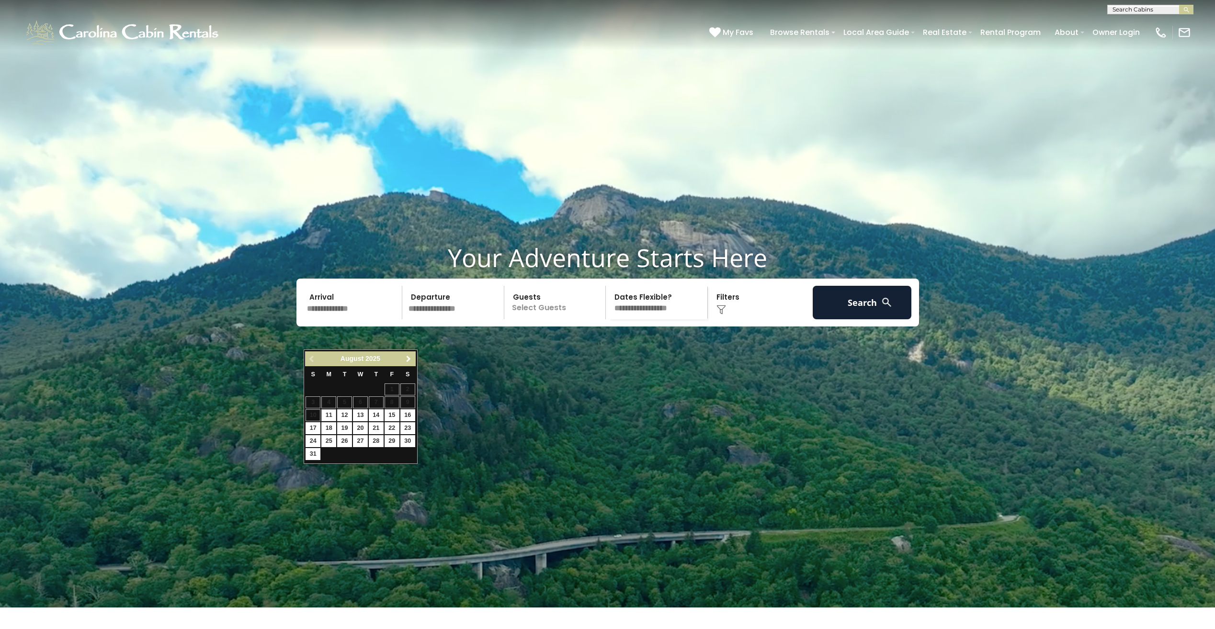
click at [407, 357] on span "Next" at bounding box center [409, 359] width 8 height 8
click at [391, 401] on link "10" at bounding box center [391, 402] width 15 height 12
type input "********"
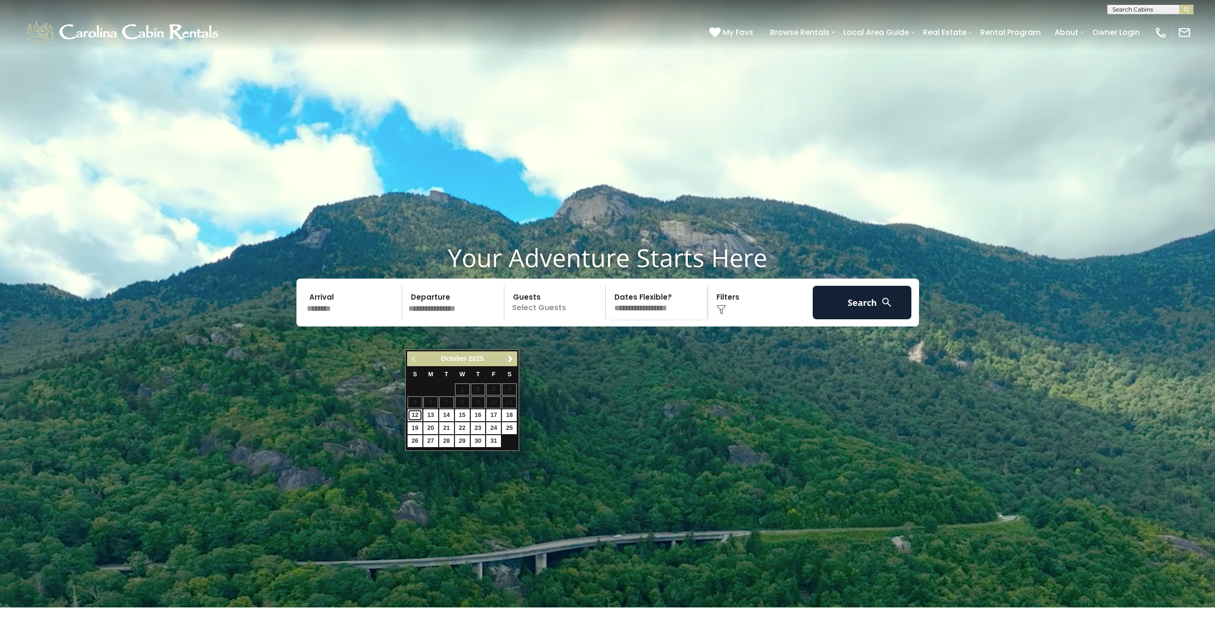
click at [419, 416] on link "12" at bounding box center [414, 415] width 15 height 12
type input "********"
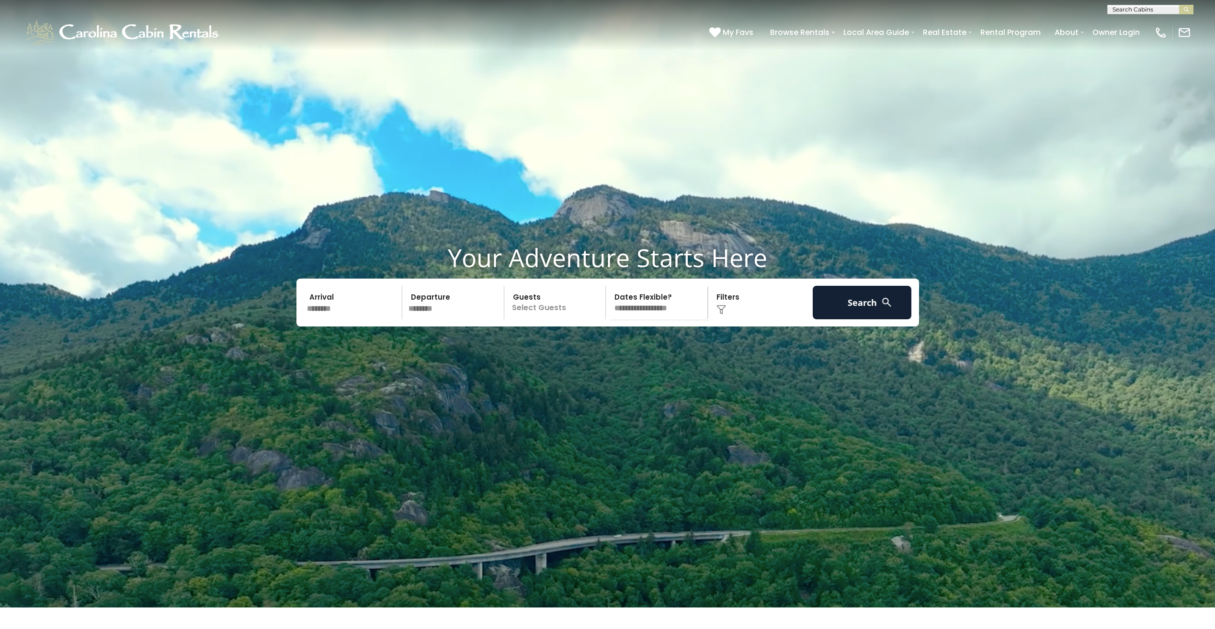
click at [563, 319] on p "Select Guests" at bounding box center [556, 303] width 99 height 34
click at [608, 348] on div "- 0 + +" at bounding box center [587, 342] width 49 height 11
click at [595, 348] on div "- 0 + +" at bounding box center [587, 342] width 49 height 11
click at [604, 346] on span "+" at bounding box center [602, 342] width 4 height 10
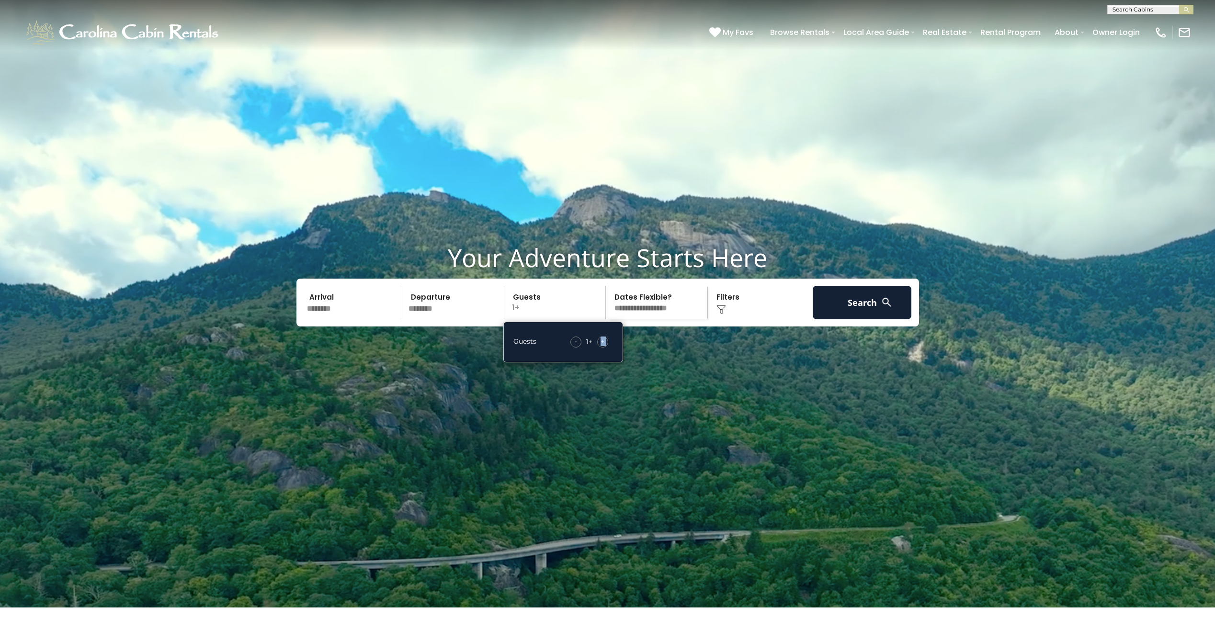
click at [604, 346] on span "+" at bounding box center [602, 342] width 4 height 10
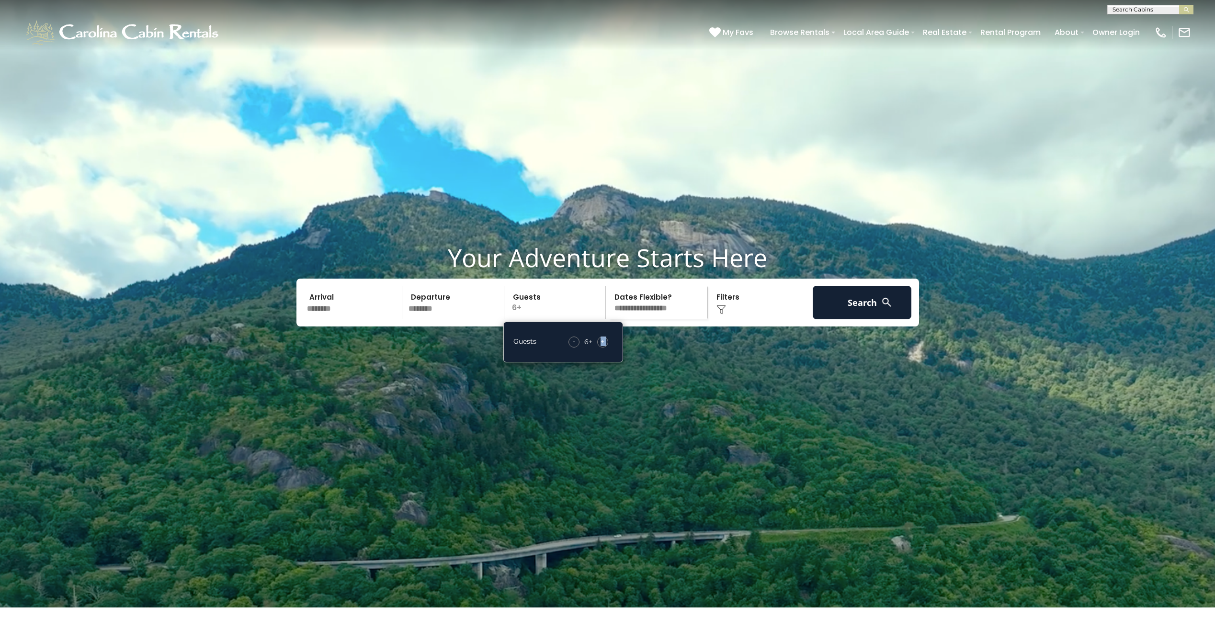
click at [604, 346] on span "+" at bounding box center [602, 342] width 4 height 10
click at [878, 319] on button "Search" at bounding box center [861, 303] width 99 height 34
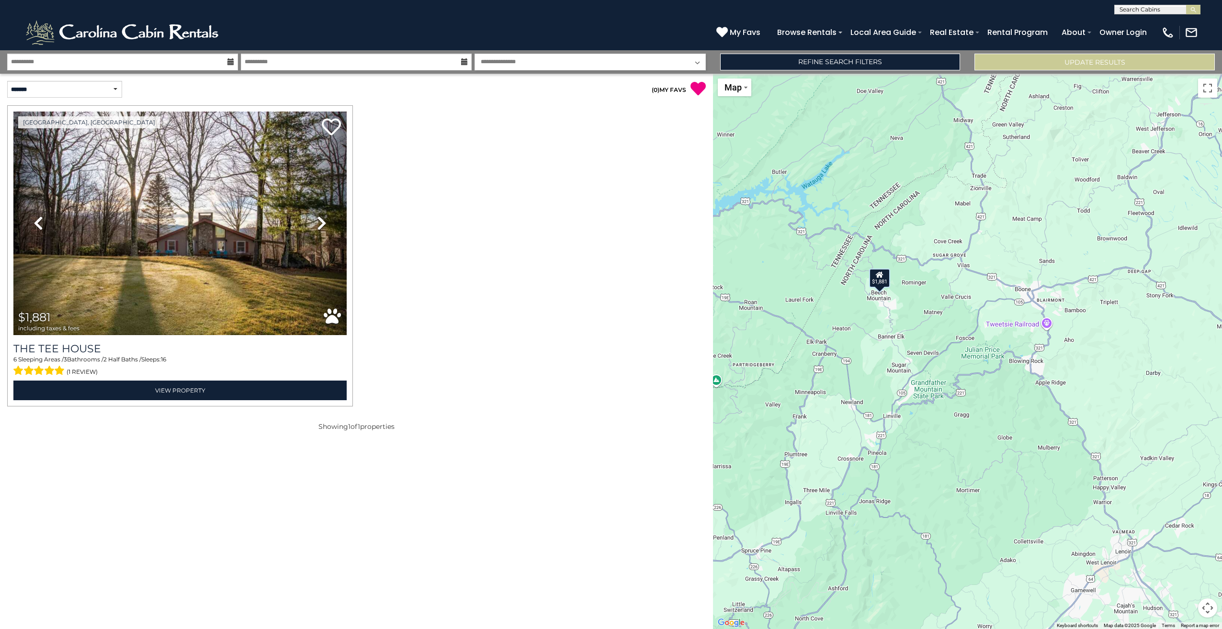
drag, startPoint x: 1093, startPoint y: 424, endPoint x: 973, endPoint y: 401, distance: 122.7
click at [983, 402] on div "$1,881" at bounding box center [967, 351] width 509 height 555
